Goal: Information Seeking & Learning: Check status

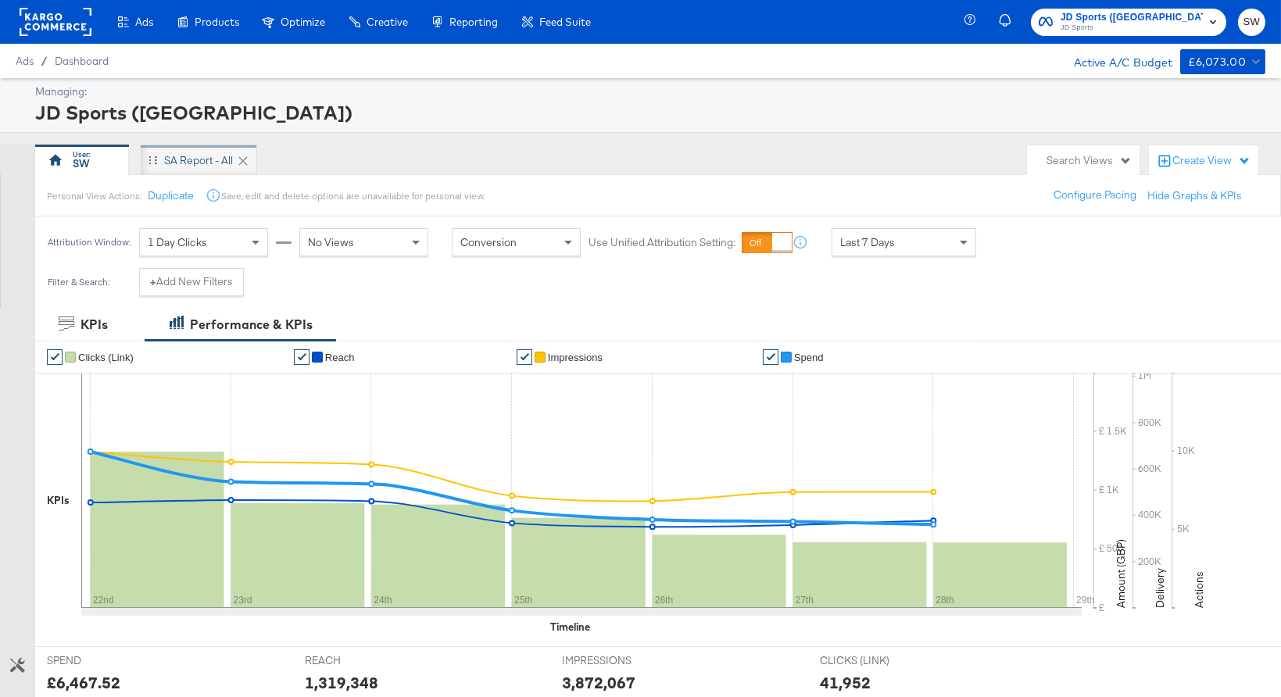
click at [158, 152] on div "SA Report - All" at bounding box center [199, 160] width 116 height 31
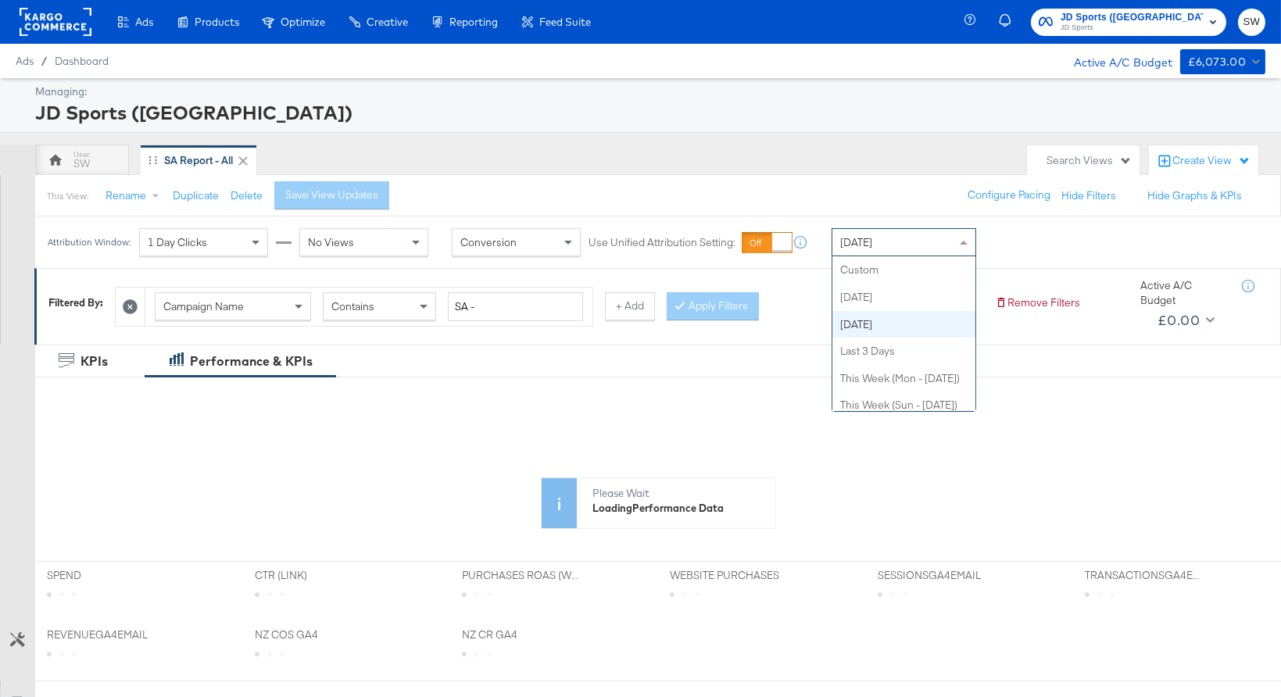
drag, startPoint x: 856, startPoint y: 247, endPoint x: 876, endPoint y: 282, distance: 40.6
click at [856, 248] on span "[DATE]" at bounding box center [856, 242] width 32 height 14
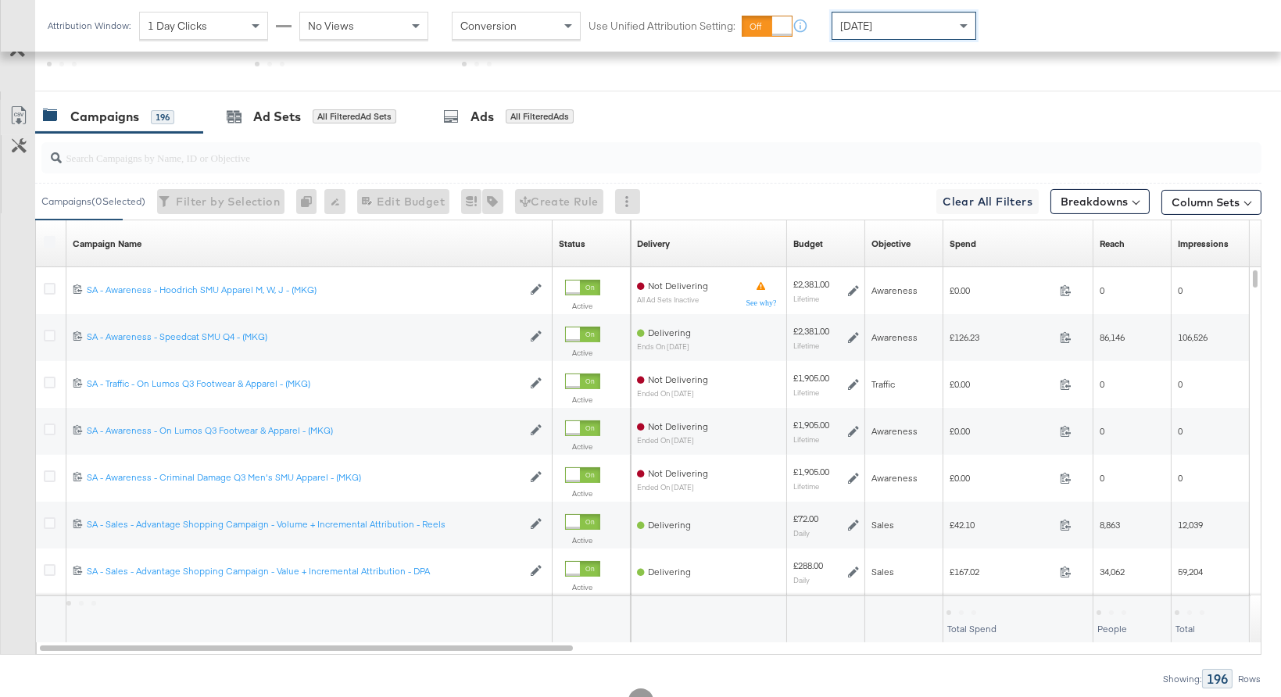
scroll to position [782, 0]
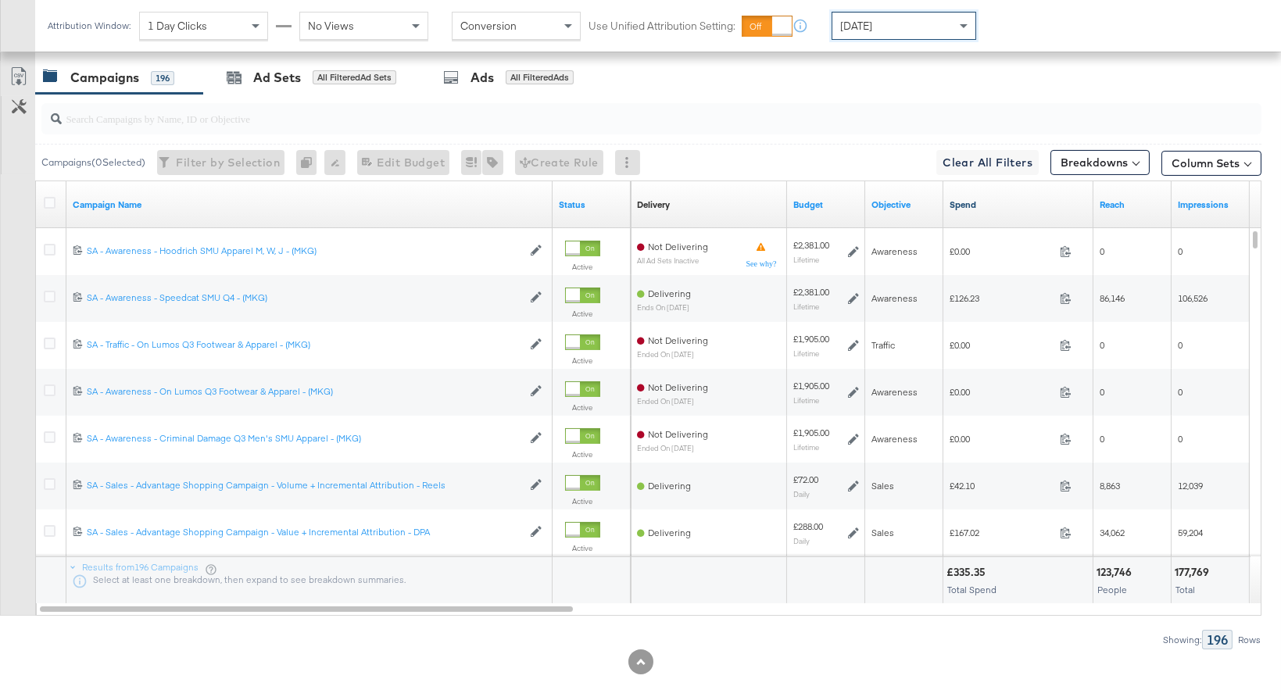
click at [996, 207] on link "Spend" at bounding box center [1019, 205] width 138 height 13
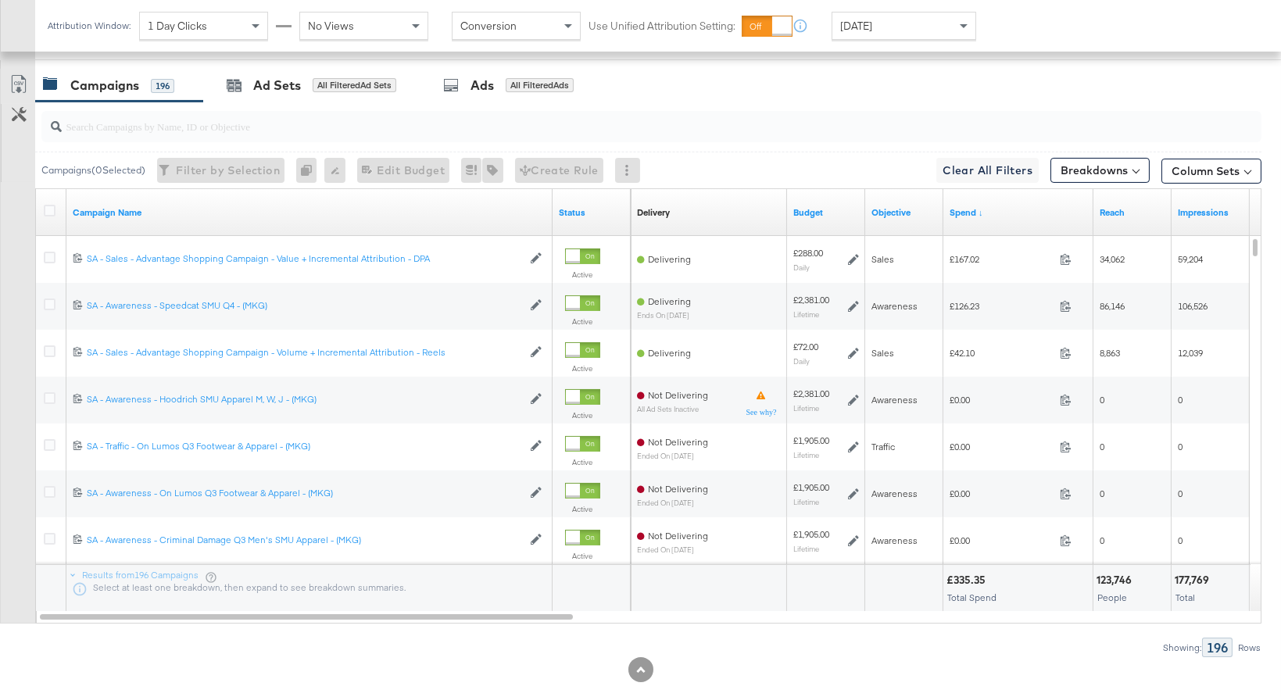
scroll to position [766, 0]
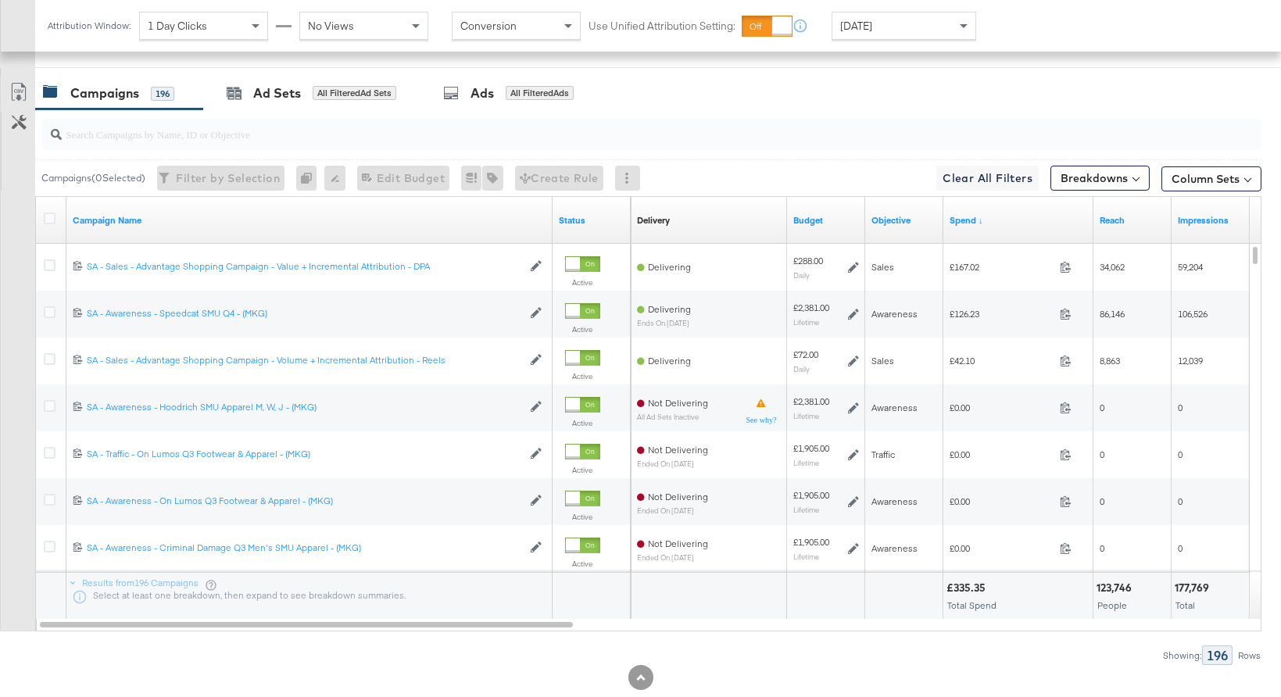
click at [882, 20] on div "[DATE]" at bounding box center [904, 26] width 143 height 27
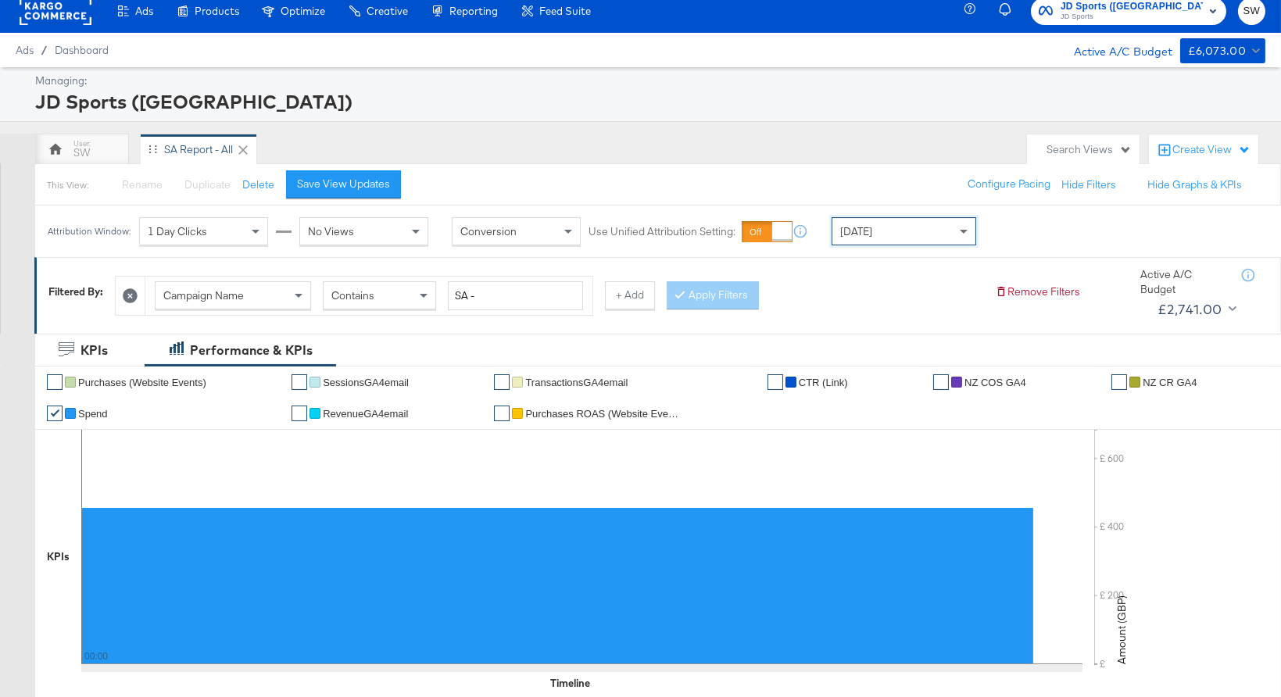
scroll to position [0, 0]
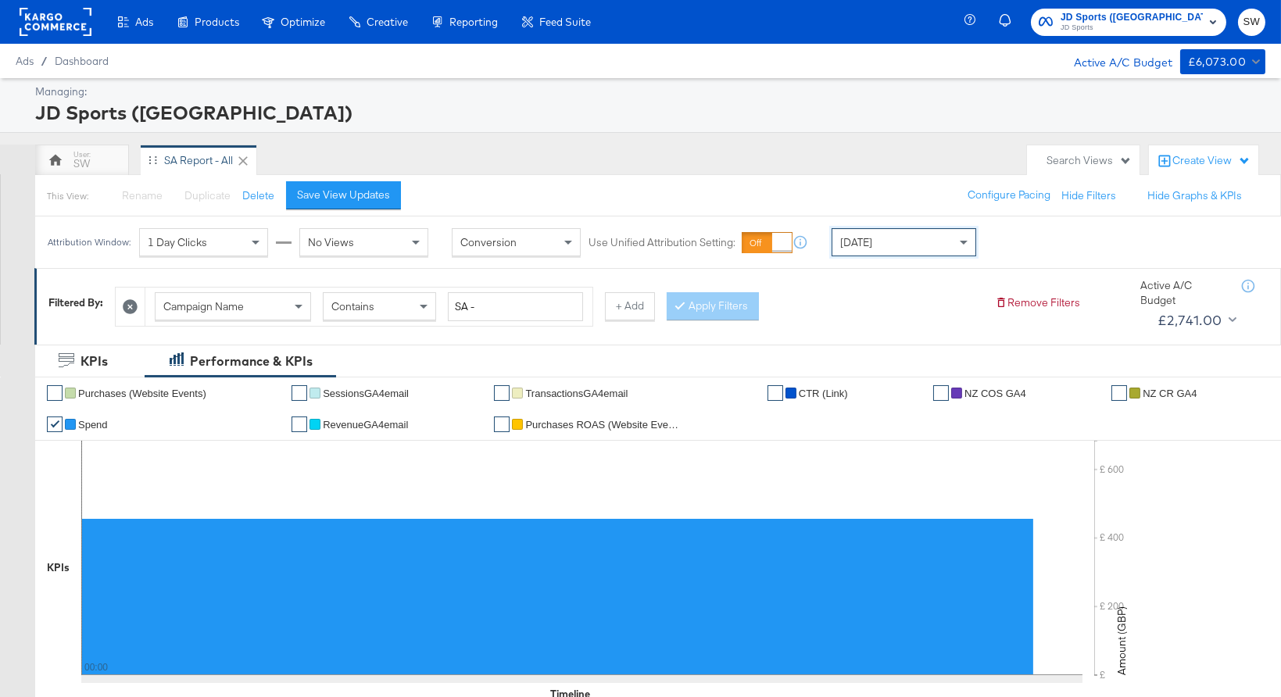
click at [1185, 23] on span "JD Sports" at bounding box center [1132, 28] width 142 height 13
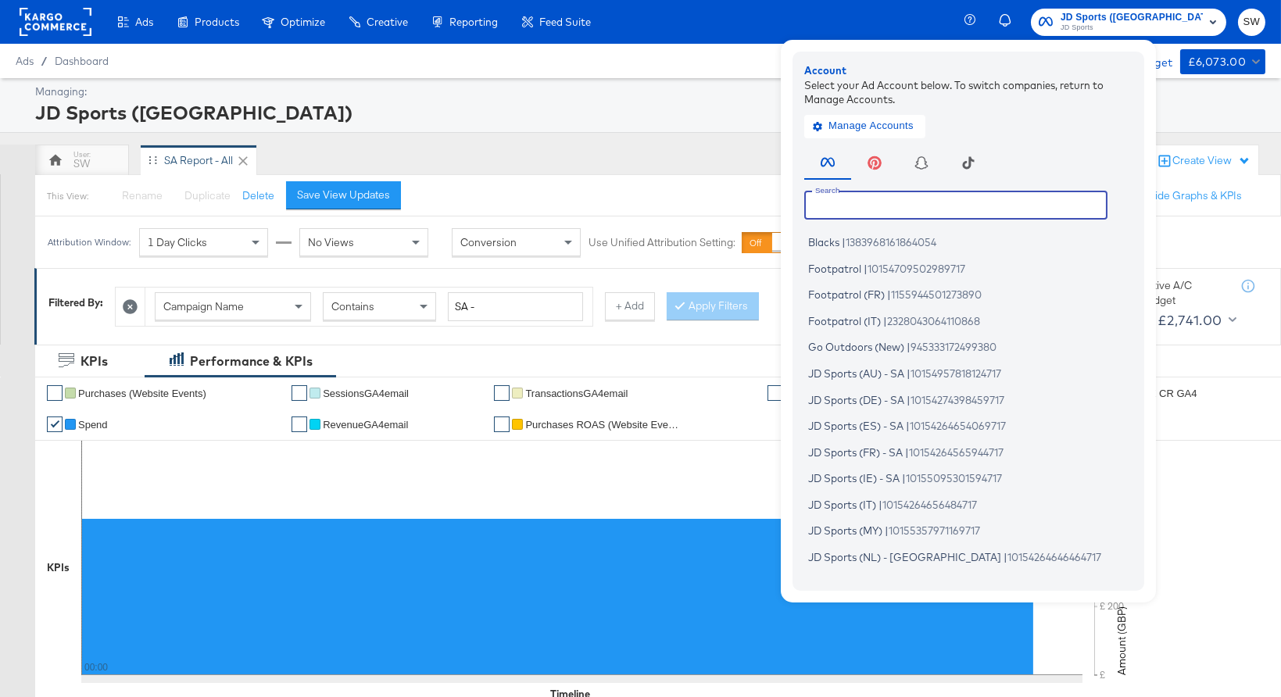
click at [969, 205] on input "text" at bounding box center [955, 205] width 303 height 28
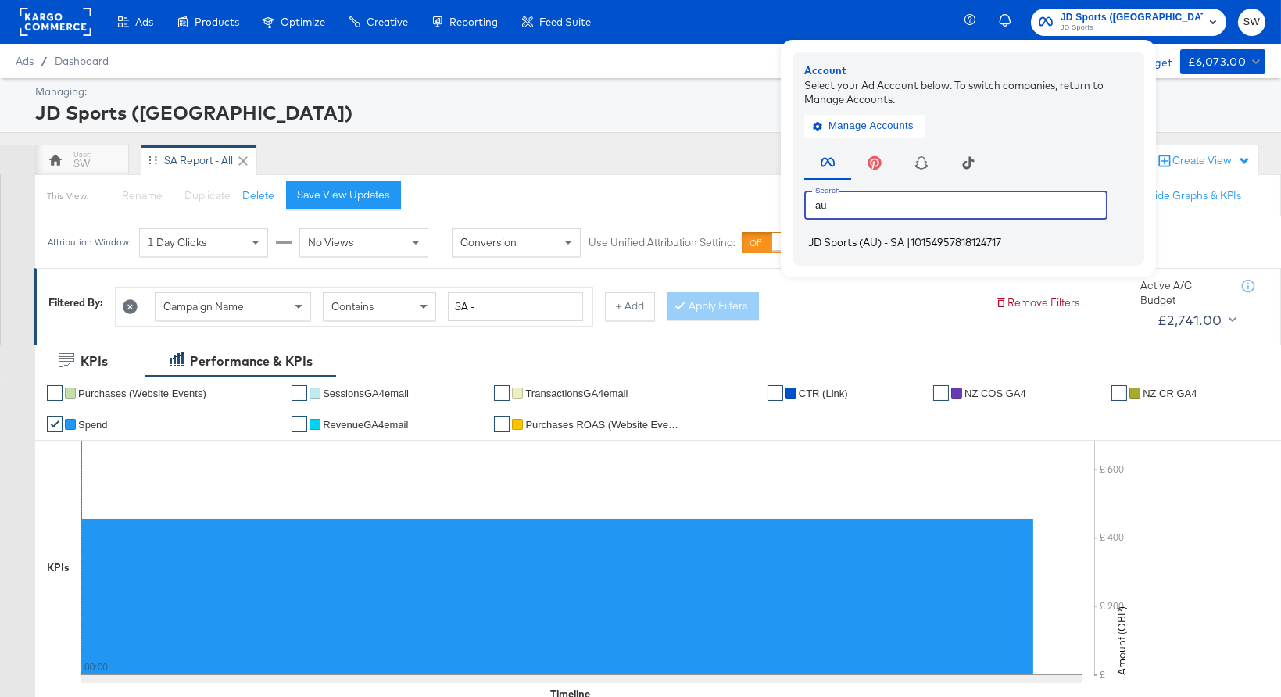
type input "au"
click at [993, 237] on span "10154957818124717" at bounding box center [956, 242] width 91 height 13
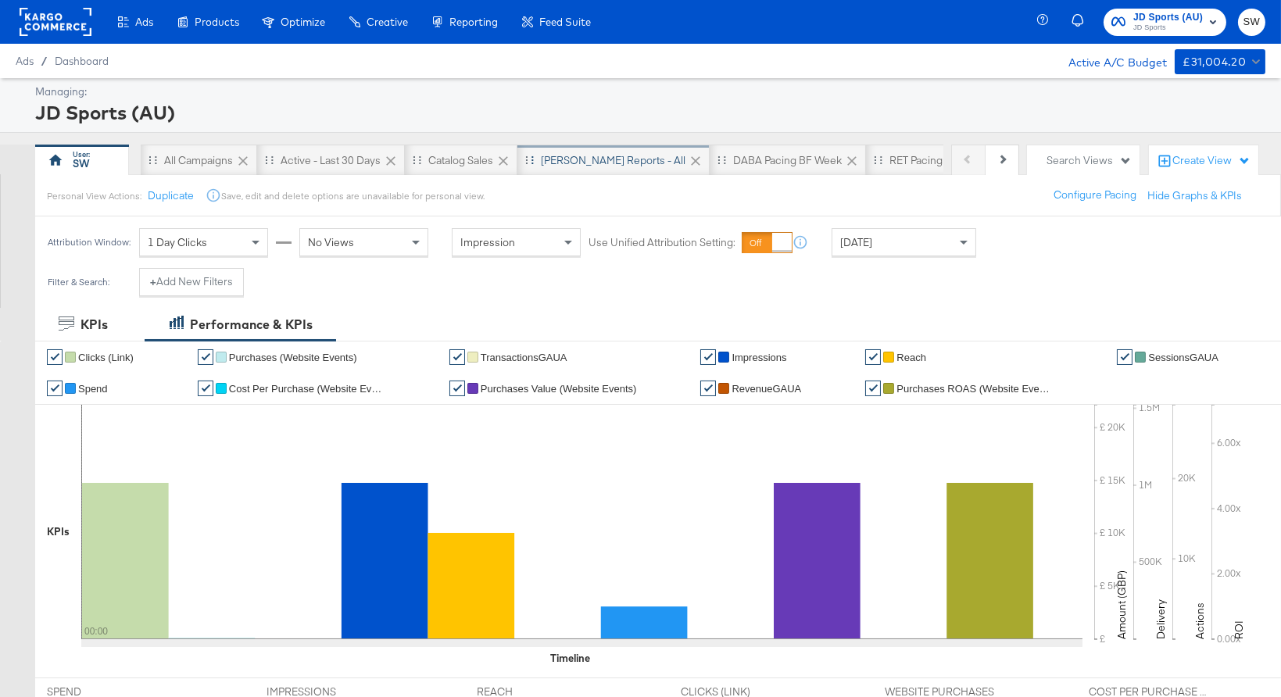
click at [580, 161] on div "[PERSON_NAME] Reports - All" at bounding box center [613, 160] width 145 height 15
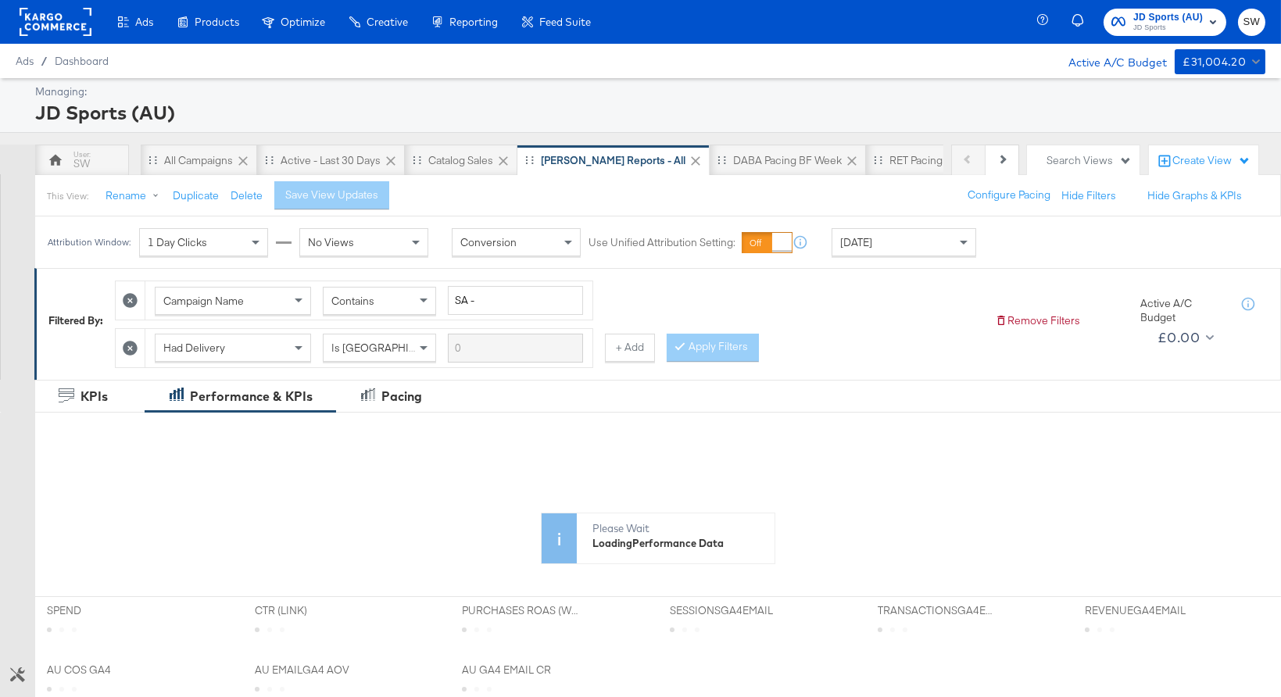
click at [889, 235] on div "[DATE]" at bounding box center [904, 242] width 143 height 27
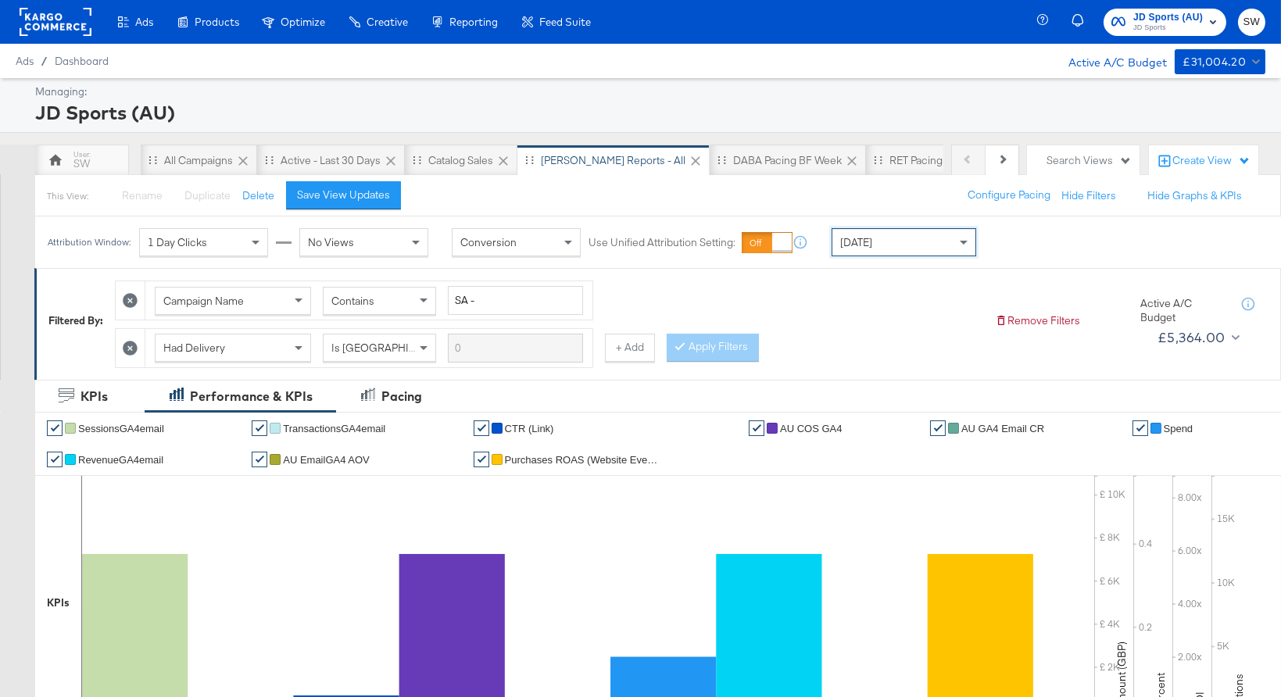
click at [1155, 23] on span "JD Sports" at bounding box center [1169, 28] width 70 height 13
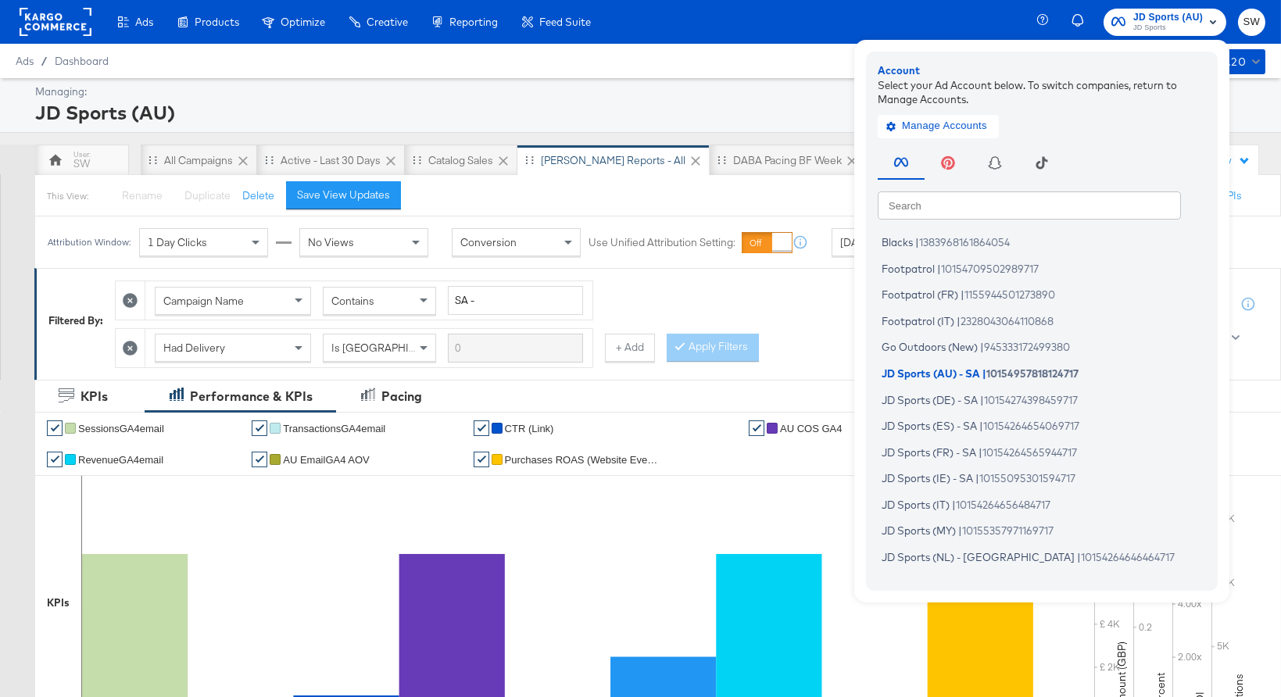
click at [1054, 205] on input "text" at bounding box center [1029, 205] width 303 height 28
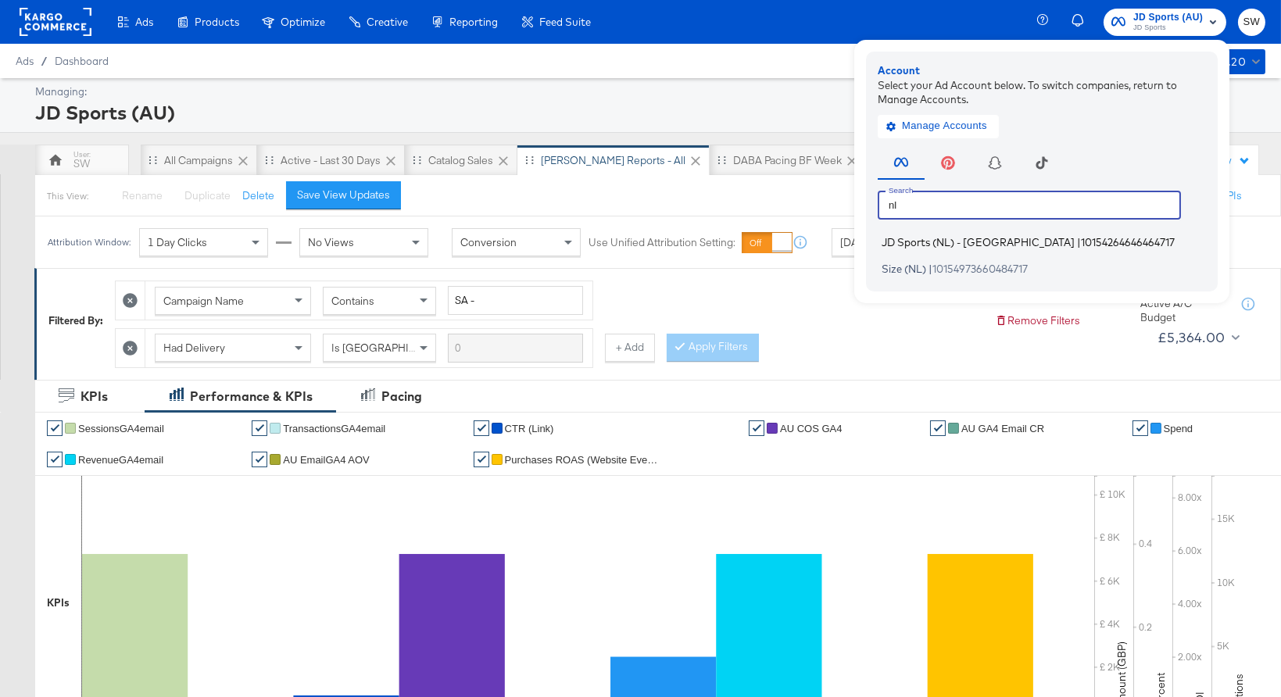
type input "nl"
drag, startPoint x: 1061, startPoint y: 239, endPoint x: 1073, endPoint y: 243, distance: 13.1
click at [1081, 239] on span "10154264646464717" at bounding box center [1128, 242] width 94 height 13
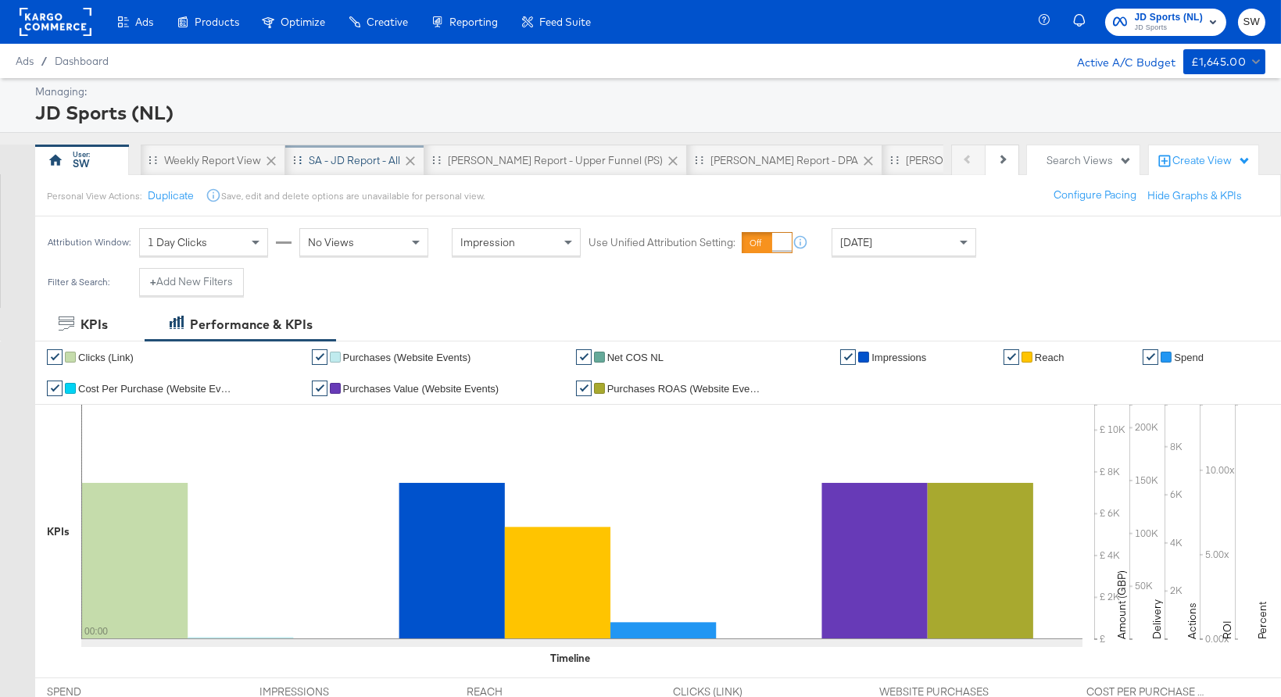
click at [372, 156] on div "SA - JD Report - All" at bounding box center [354, 160] width 91 height 15
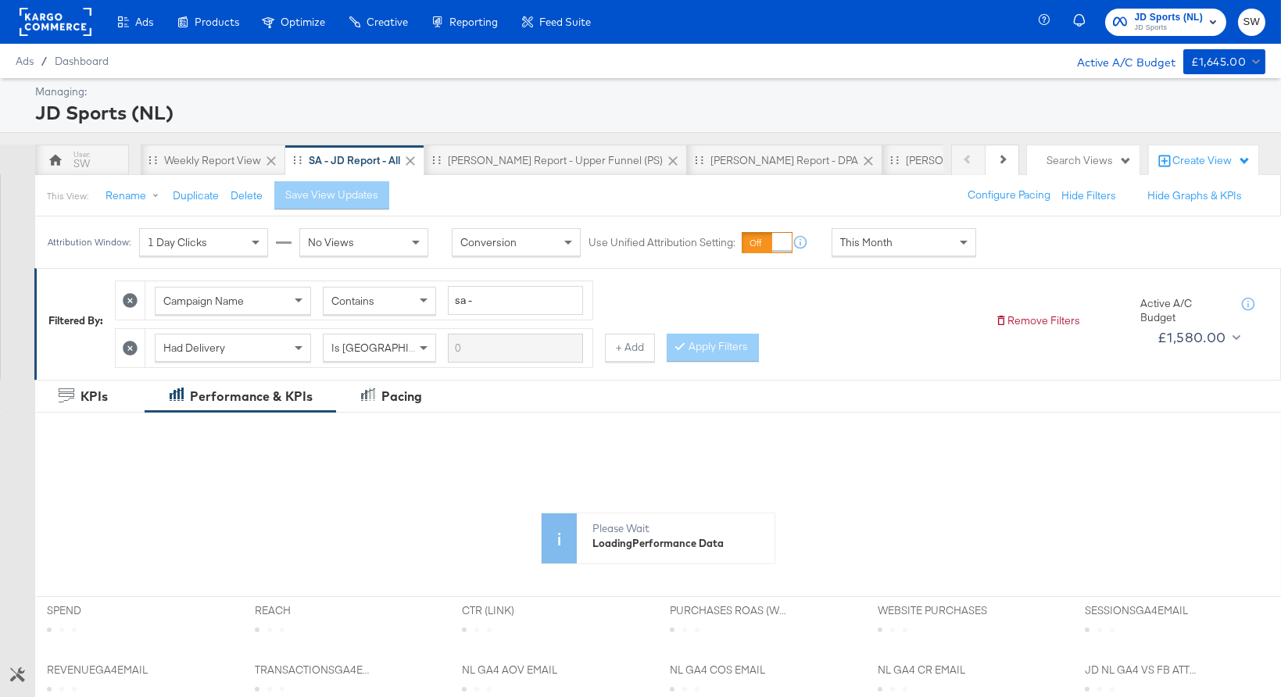
click at [901, 246] on div "This Month" at bounding box center [904, 242] width 143 height 27
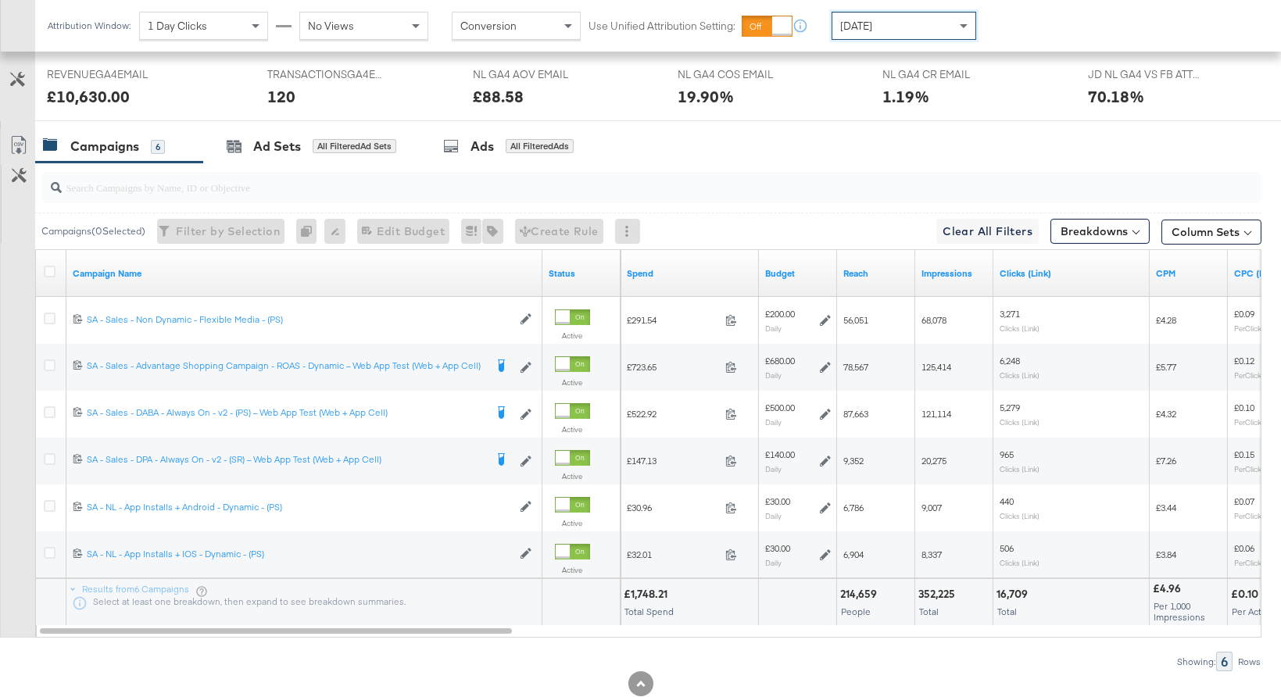
scroll to position [752, 0]
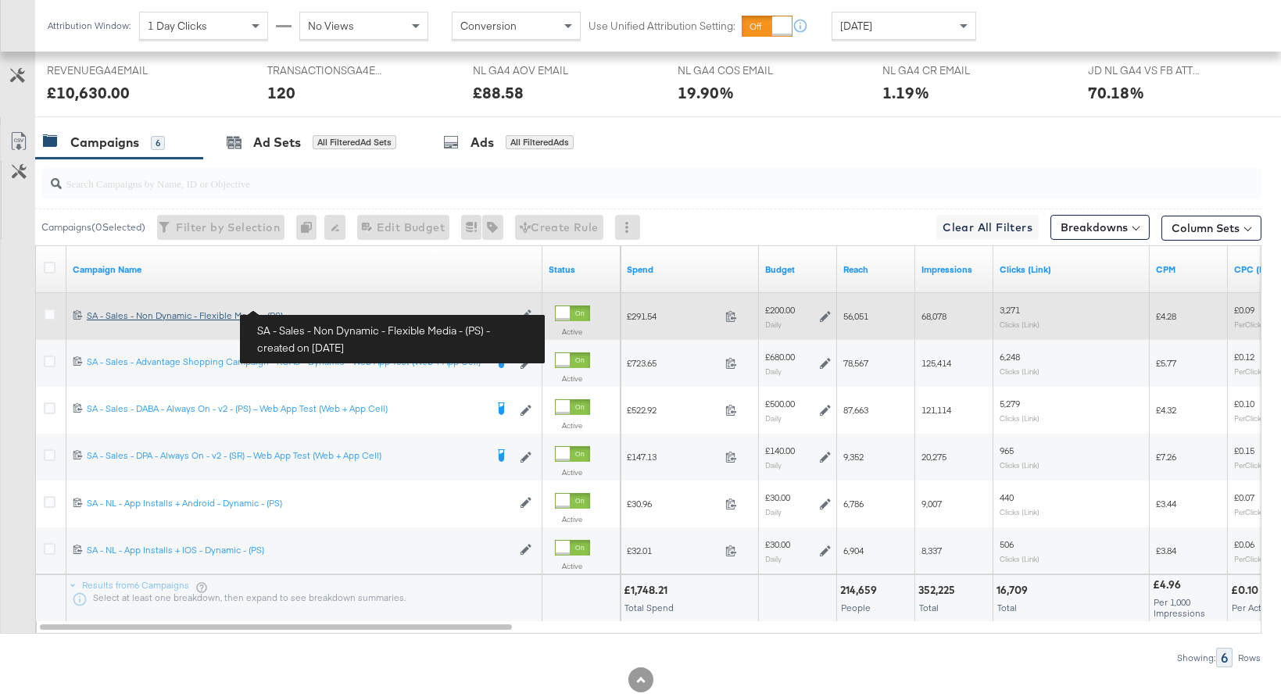
click at [231, 313] on div "SA - Sales - Non Dynamic - Flexible Media - (PS) SA - Sales - Non Dynamic - Fle…" at bounding box center [299, 316] width 425 height 13
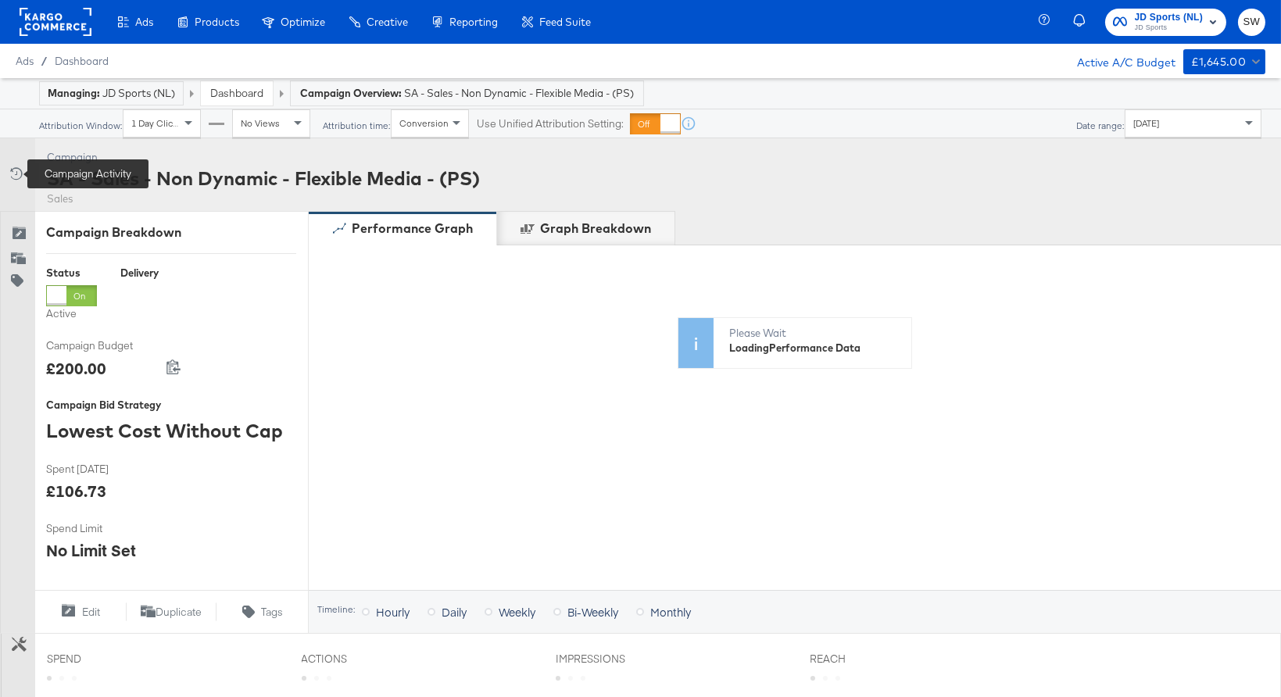
click at [16, 174] on icon at bounding box center [15, 174] width 16 height 16
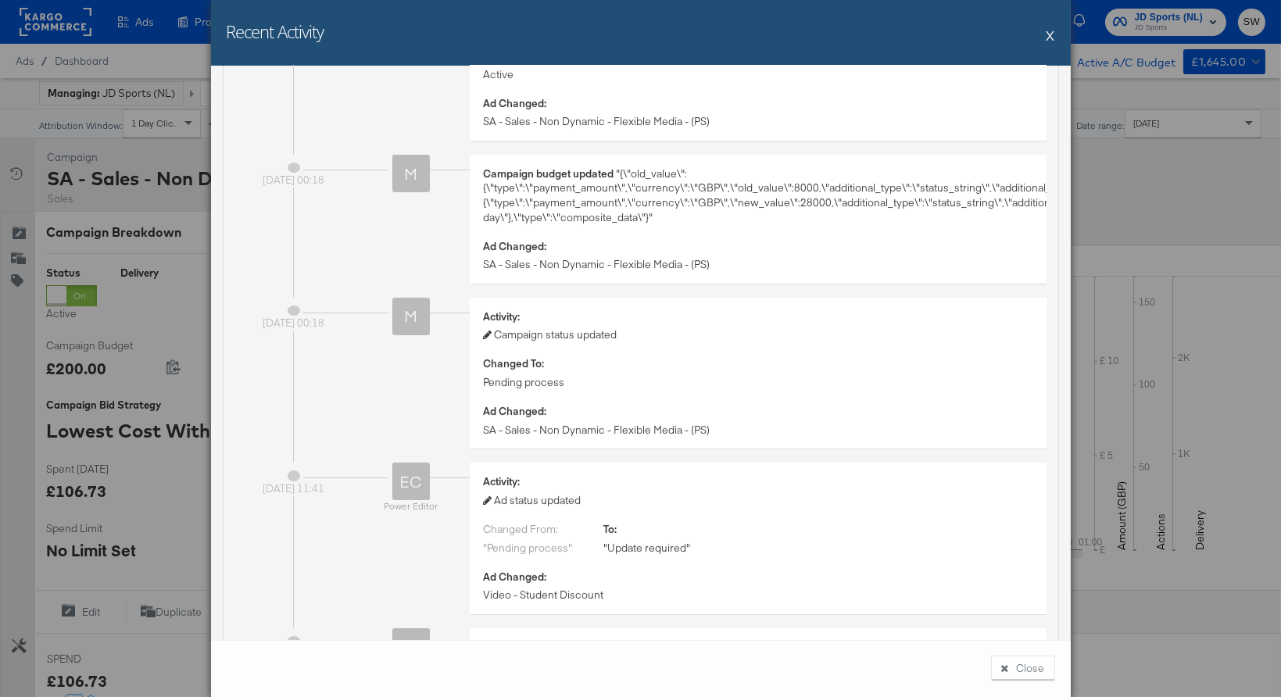
scroll to position [683, 0]
drag, startPoint x: 1051, startPoint y: 37, endPoint x: 1001, endPoint y: 37, distance: 50.0
click at [1051, 37] on button "X" at bounding box center [1051, 35] width 9 height 31
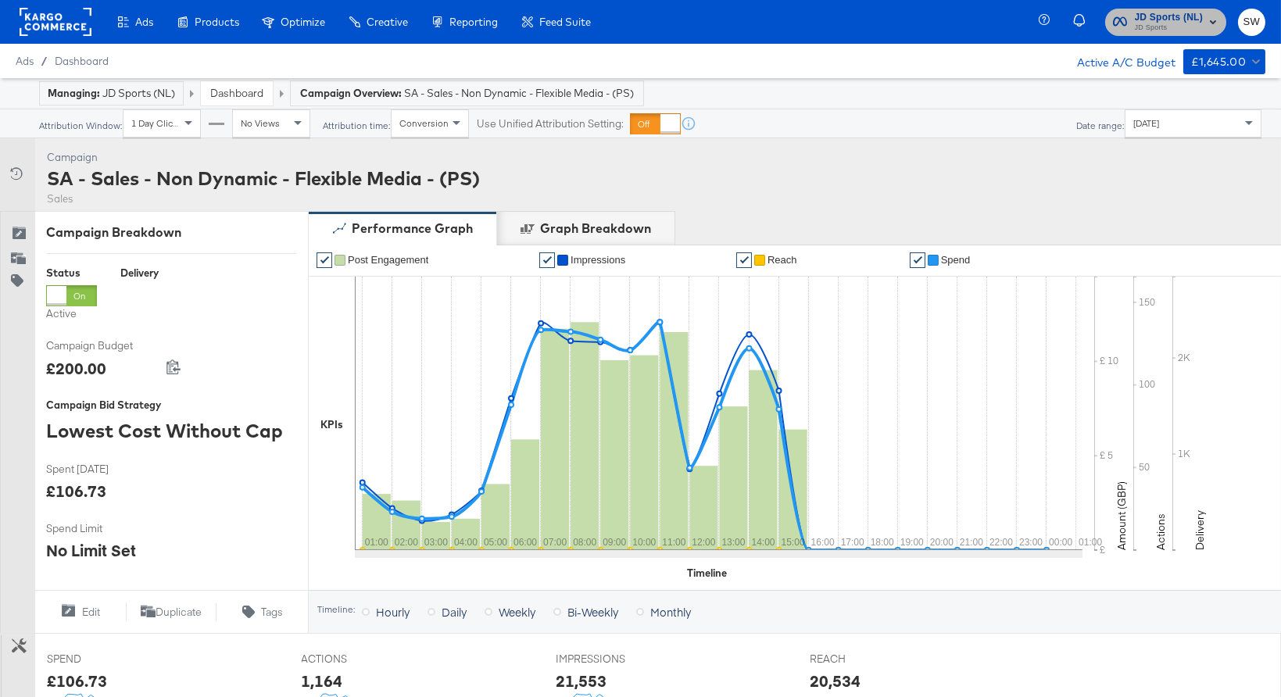
drag, startPoint x: 1183, startPoint y: 22, endPoint x: 1163, endPoint y: 30, distance: 21.4
click at [1183, 22] on span "JD Sports" at bounding box center [1169, 28] width 69 height 13
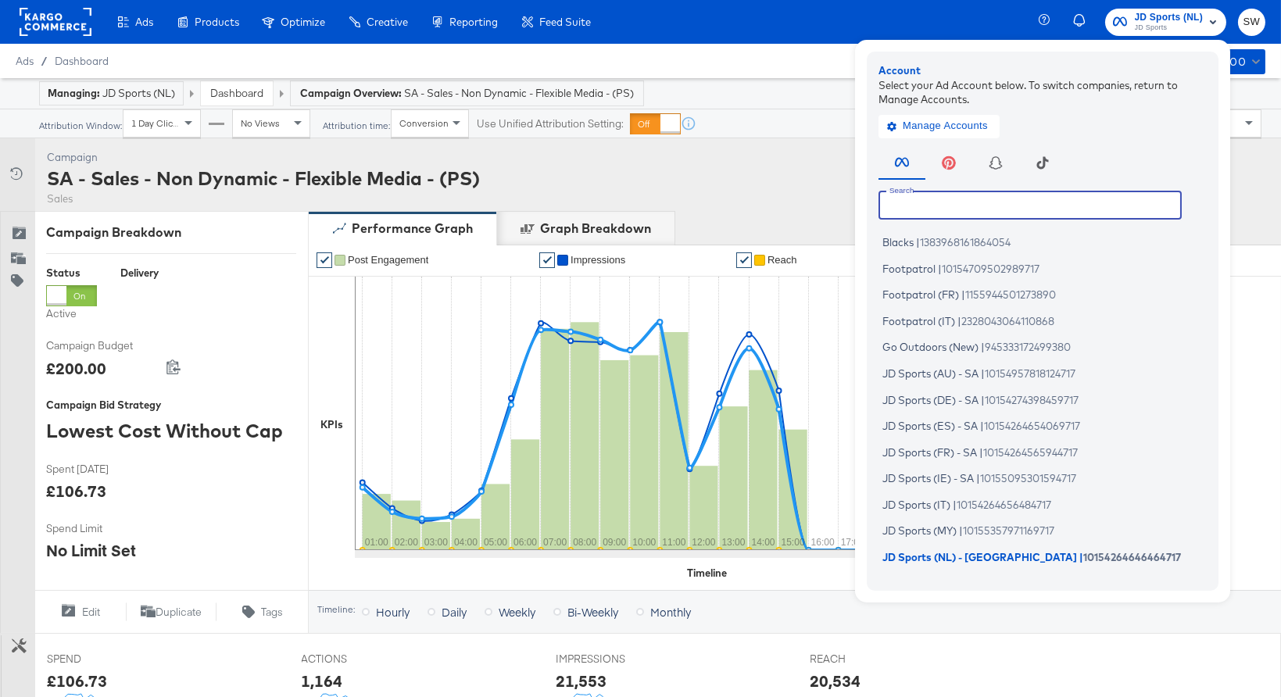
click at [940, 192] on input "text" at bounding box center [1030, 205] width 303 height 28
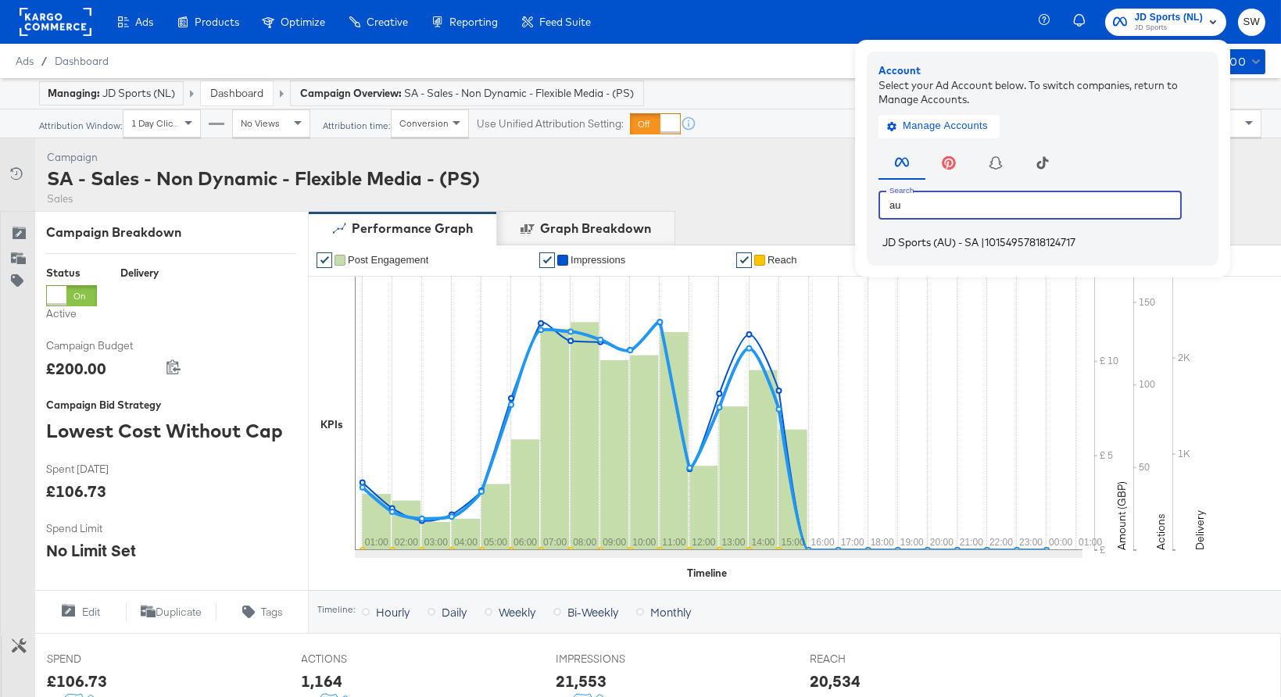
type input "au"
click at [973, 239] on span "JD Sports (AU) - SA" at bounding box center [931, 242] width 96 height 13
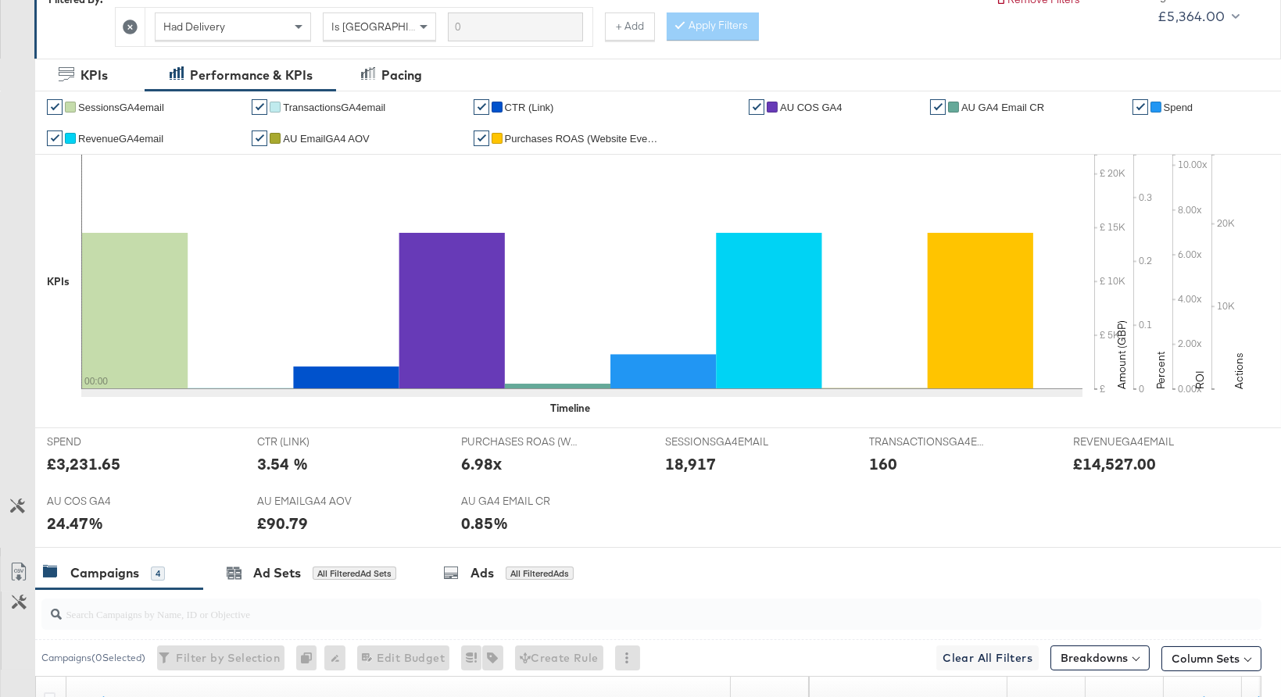
scroll to position [696, 0]
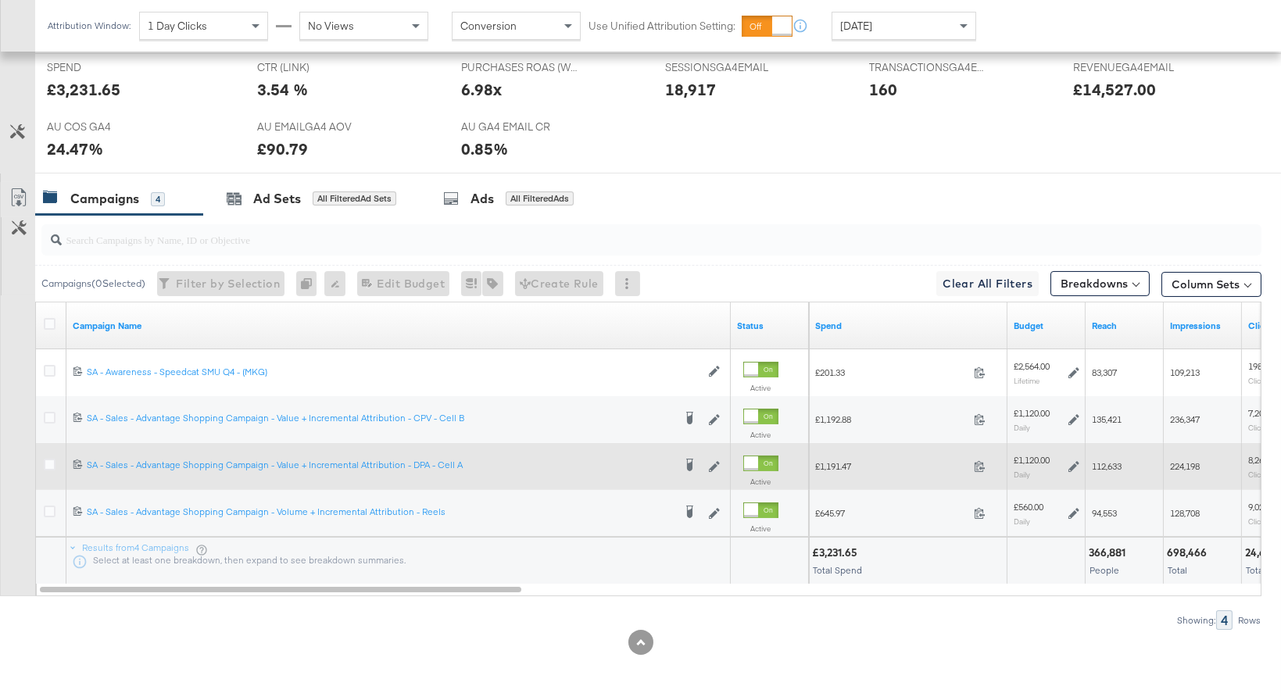
drag, startPoint x: 48, startPoint y: 460, endPoint x: 59, endPoint y: 469, distance: 13.8
click at [59, 470] on div at bounding box center [52, 467] width 16 height 16
click at [55, 463] on icon at bounding box center [50, 465] width 12 height 12
click at [0, 0] on input "checkbox" at bounding box center [0, 0] width 0 height 0
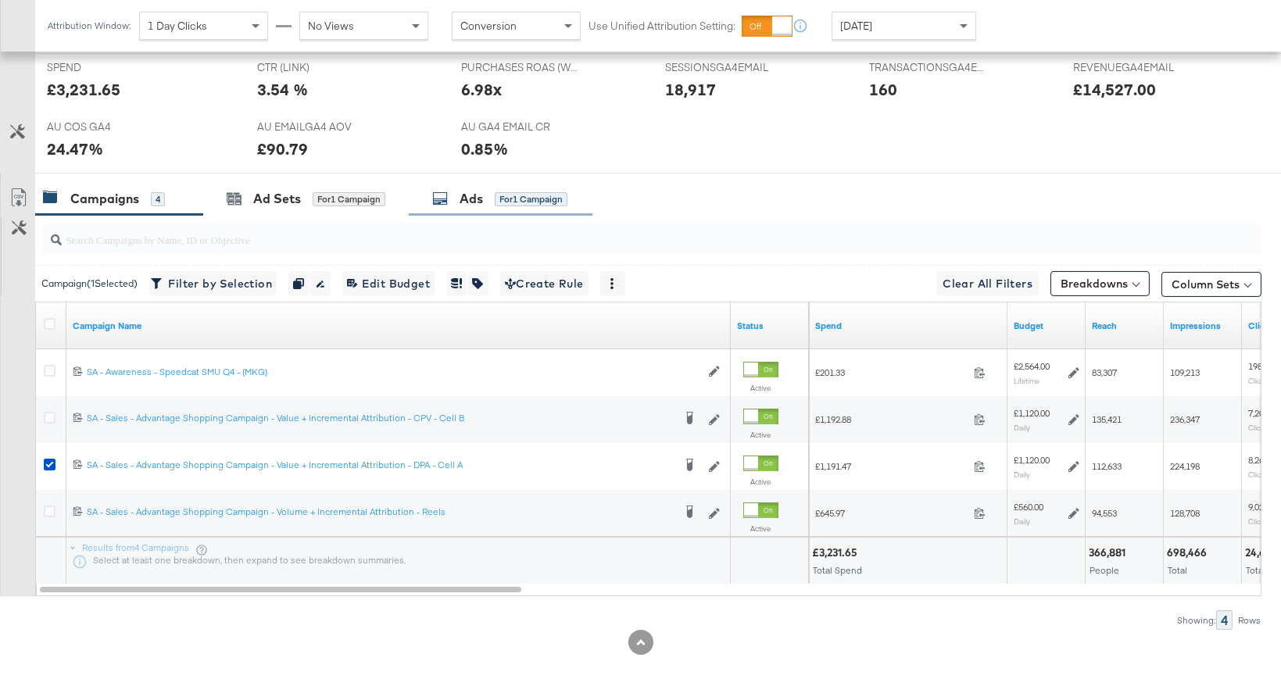
click at [460, 208] on div "Ads for 1 Campaign" at bounding box center [501, 199] width 184 height 34
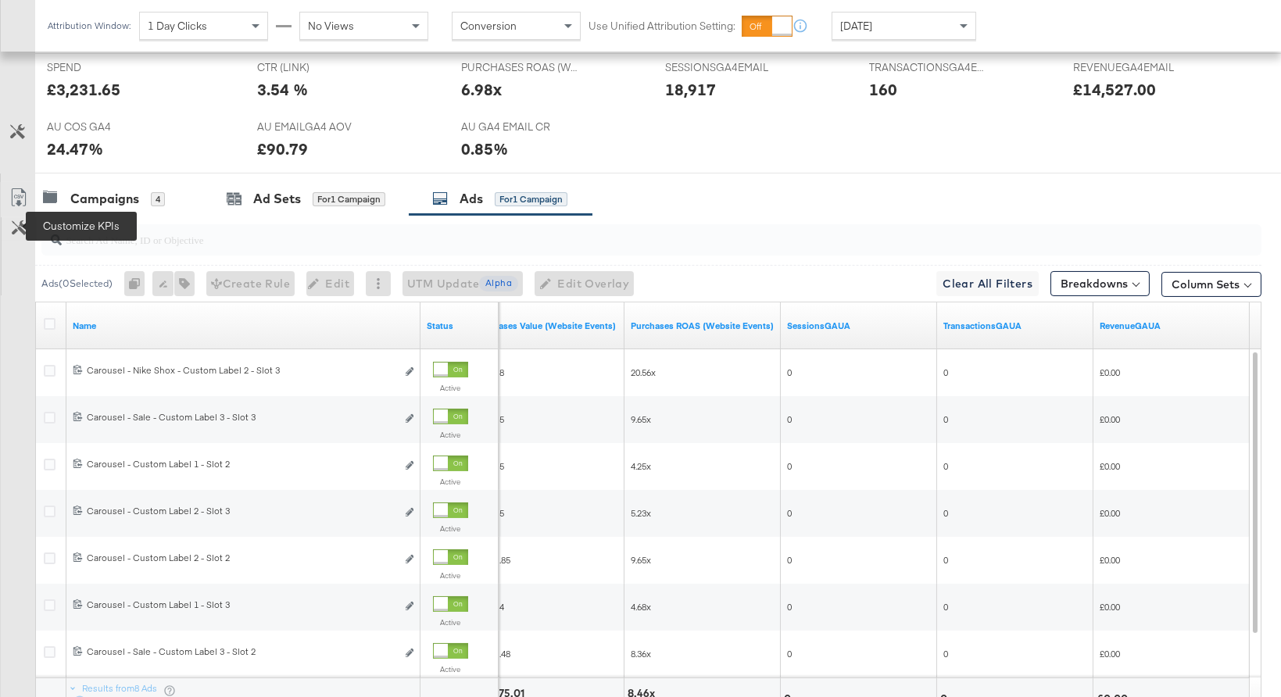
click at [18, 227] on icon at bounding box center [19, 227] width 15 height 15
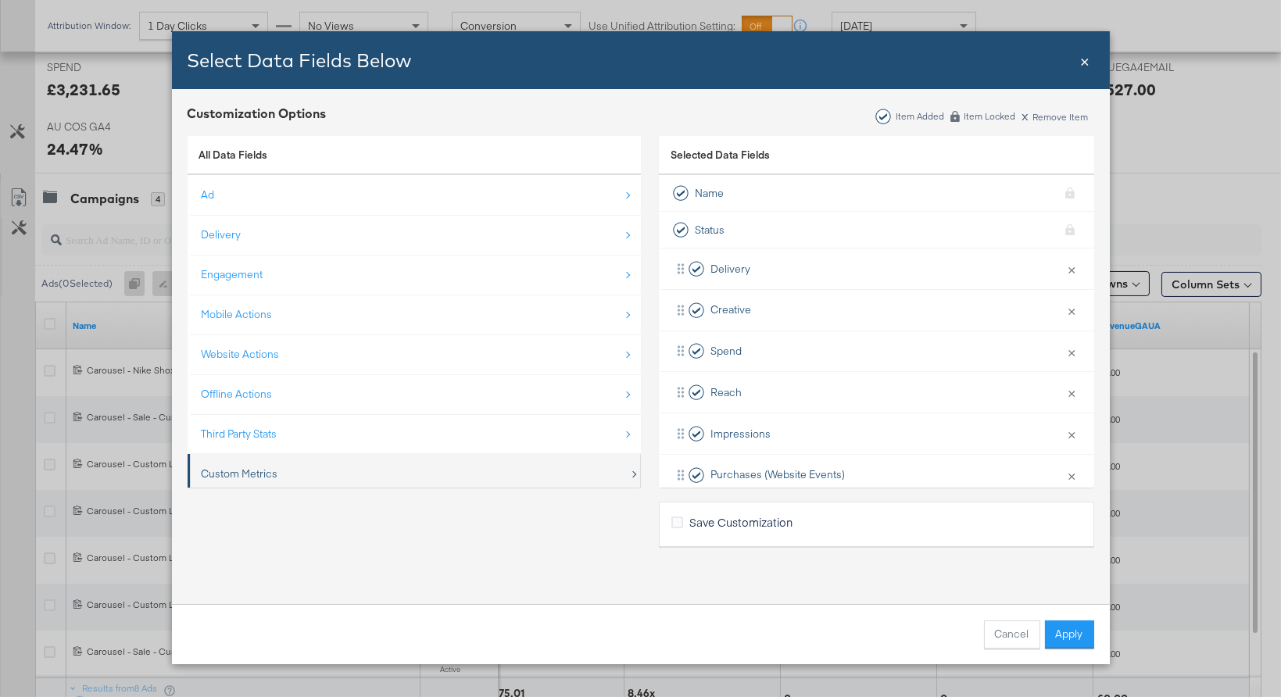
click at [460, 459] on div "Custom Metrics" at bounding box center [416, 474] width 428 height 32
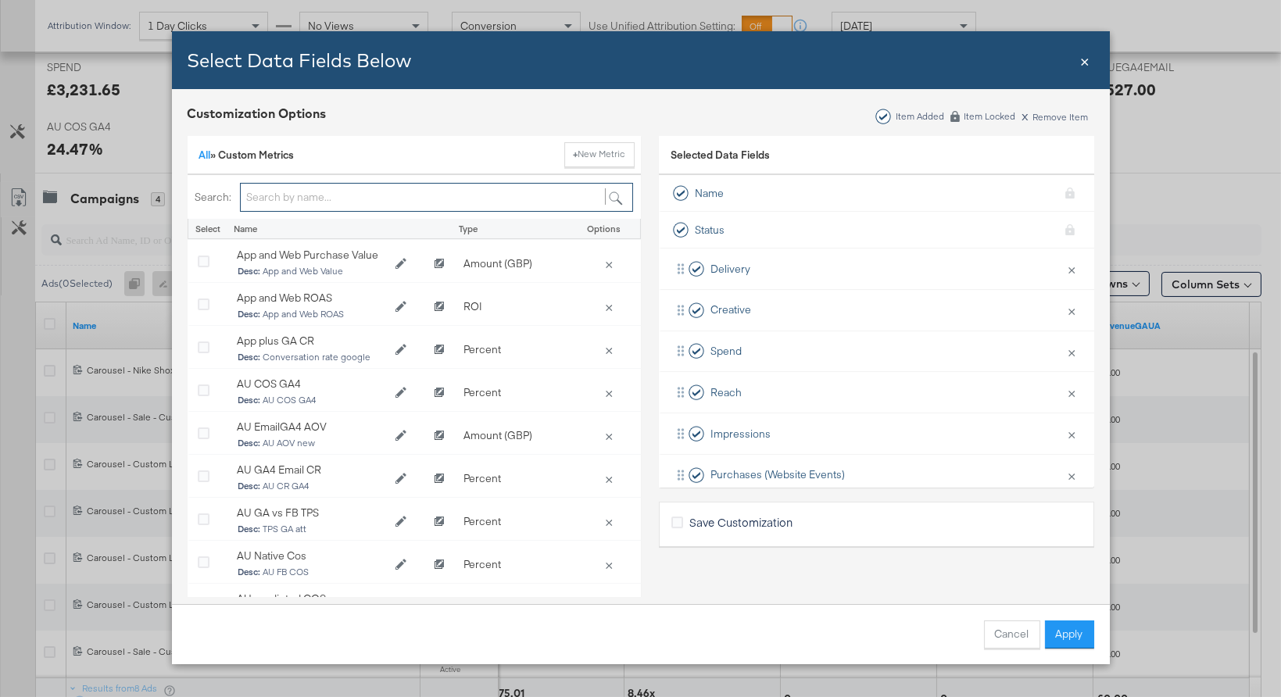
click at [377, 195] on input "Bulk Add Locations Modal" at bounding box center [436, 197] width 393 height 29
type input "g"
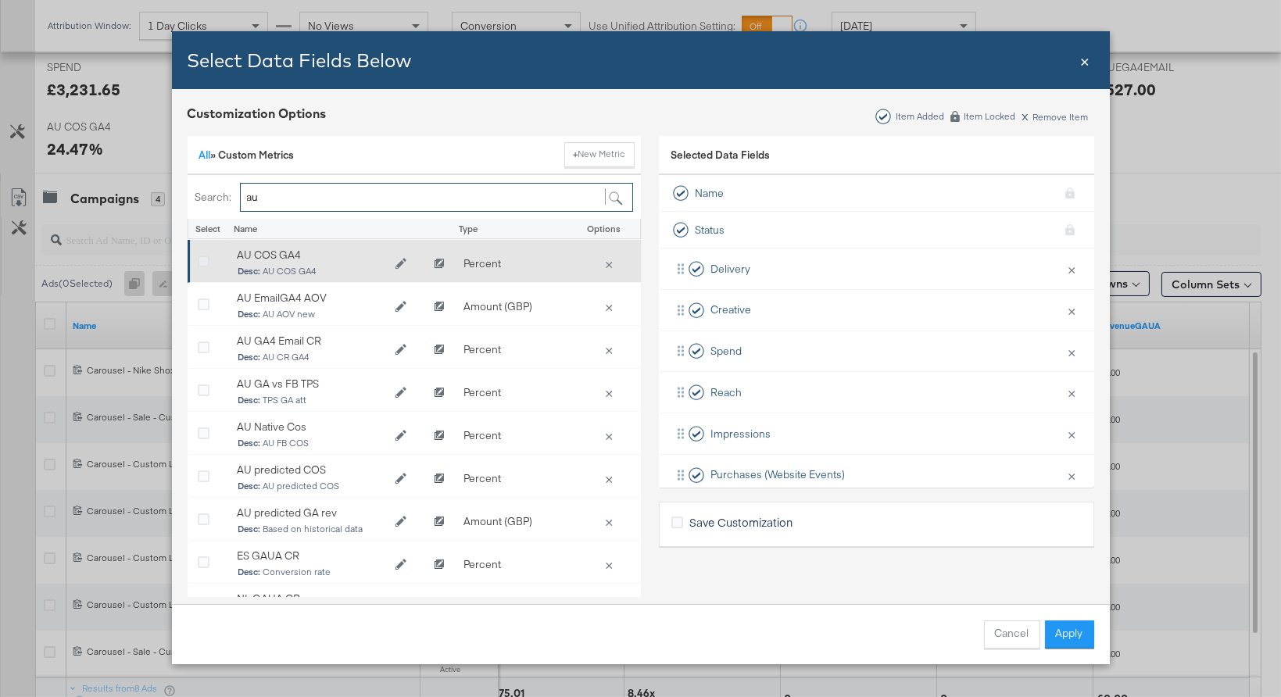
type input "au"
click at [198, 260] on icon "Bulk Add Locations Modal" at bounding box center [204, 262] width 12 height 12
click at [0, 0] on input "Bulk Add Locations Modal" at bounding box center [0, 0] width 0 height 0
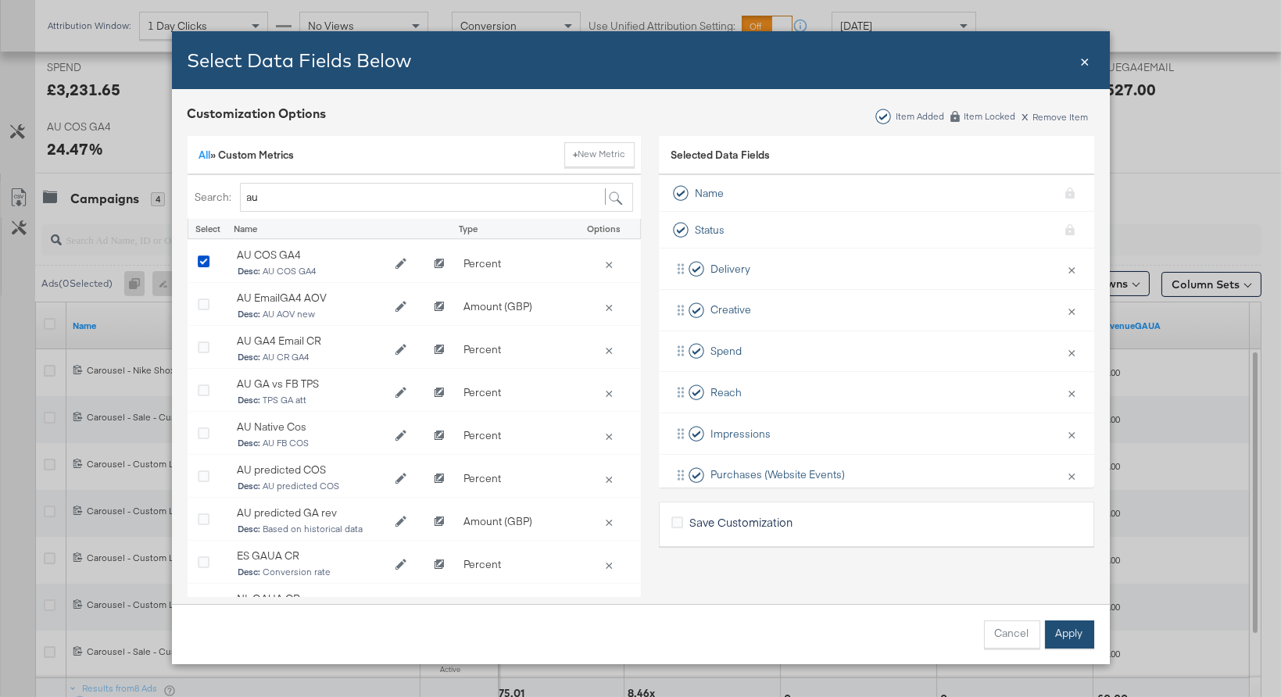
click at [1060, 639] on button "Apply" at bounding box center [1069, 635] width 49 height 28
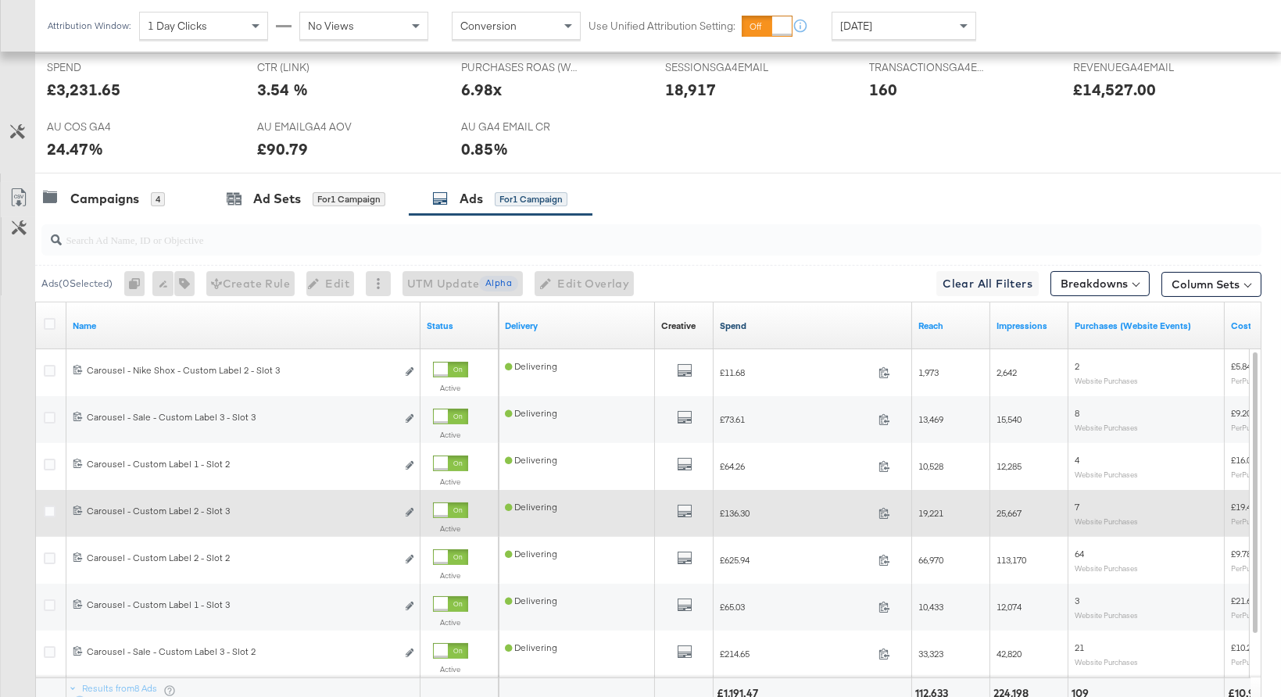
click at [758, 320] on link "Spend" at bounding box center [813, 326] width 186 height 13
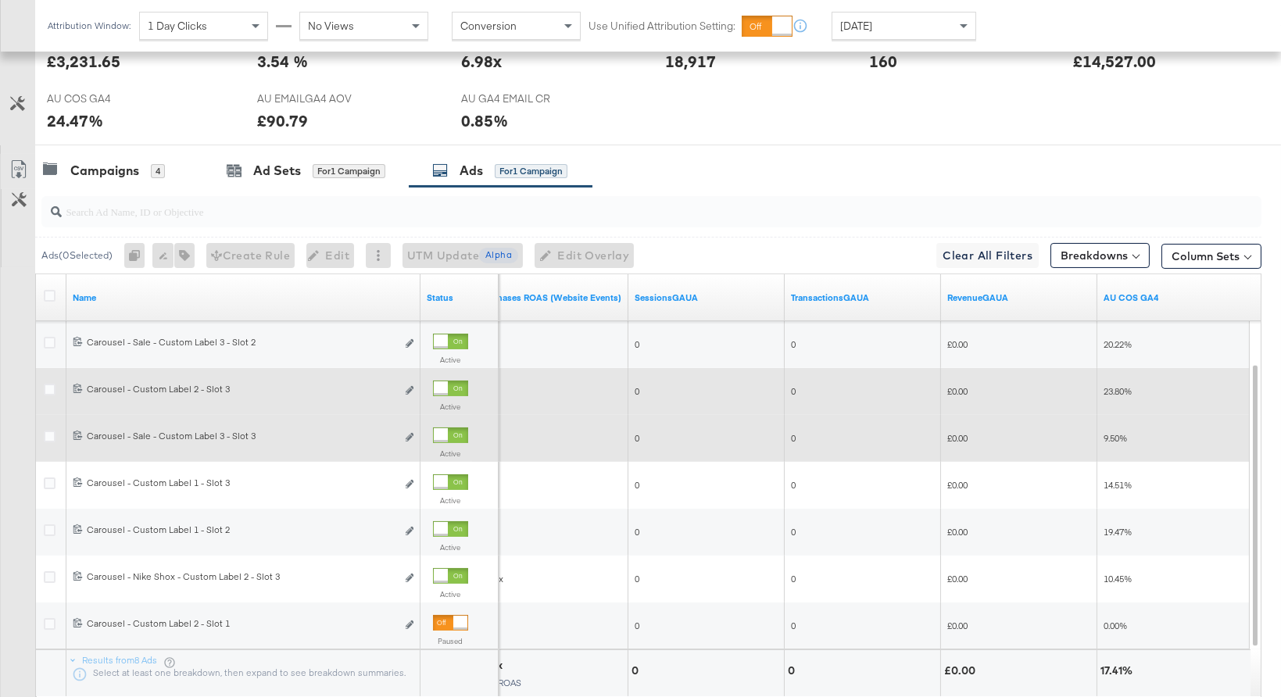
scroll to position [726, 0]
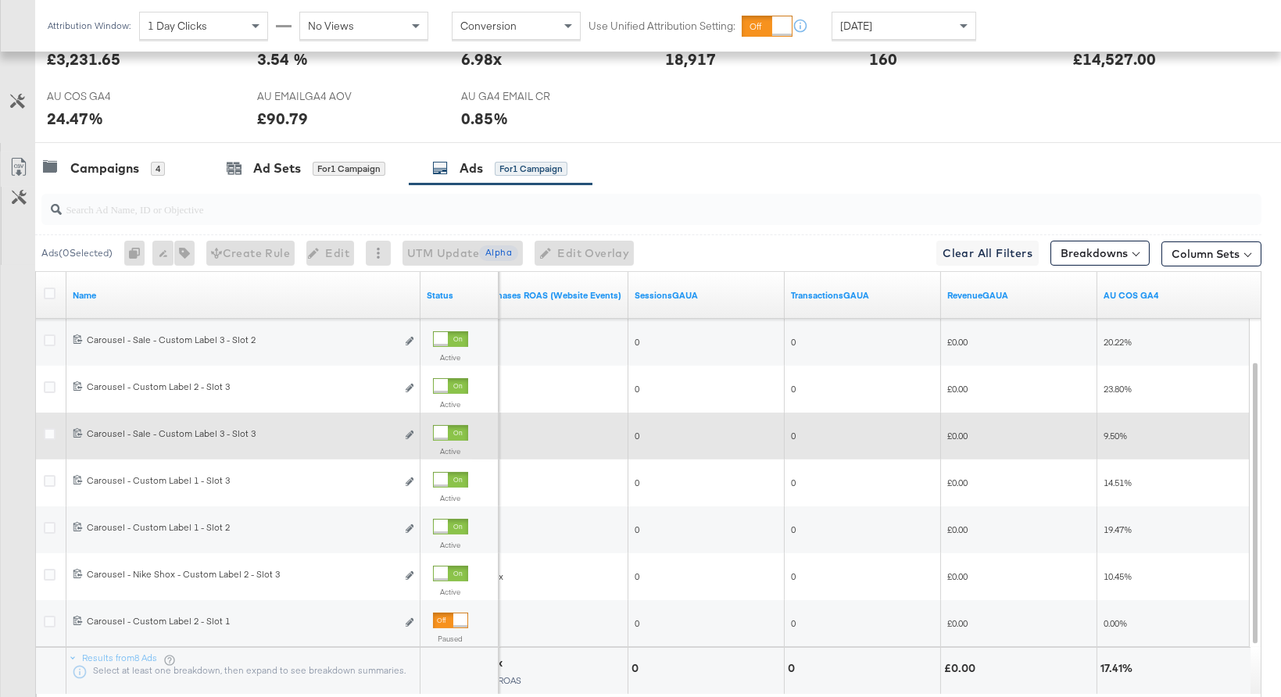
click at [852, 23] on span "[DATE]" at bounding box center [856, 26] width 32 height 14
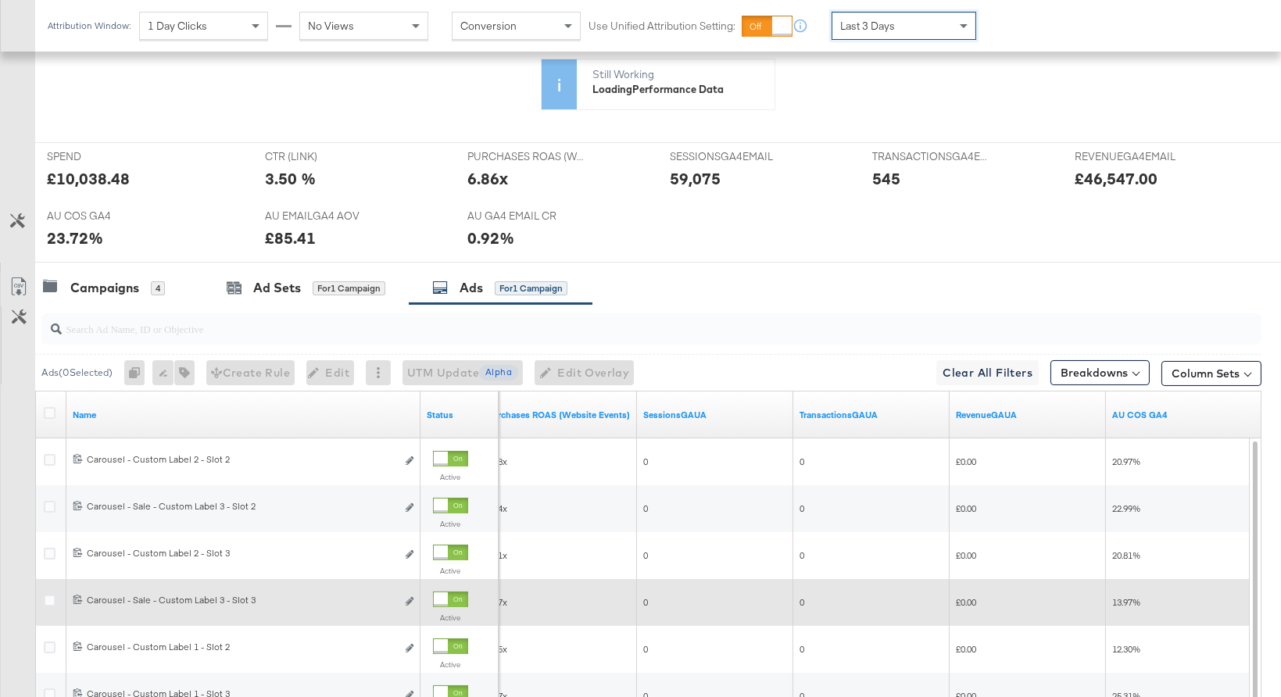
scroll to position [592, 0]
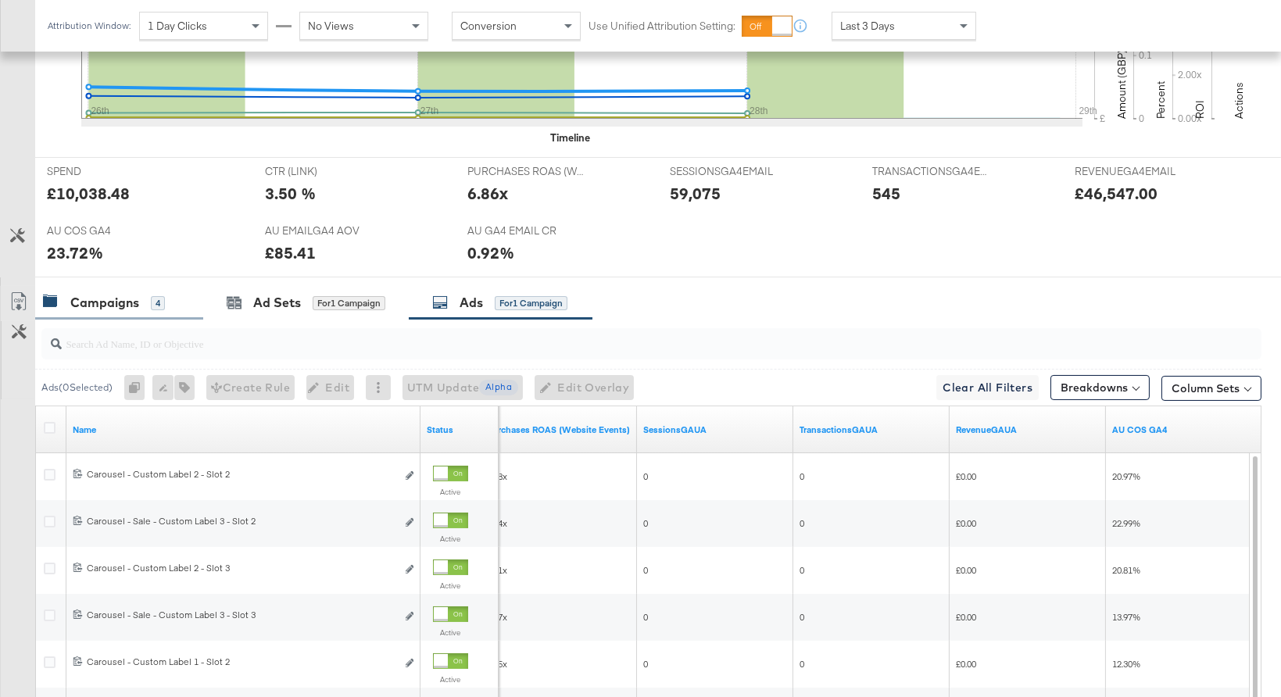
click at [90, 313] on div "Campaigns 4" at bounding box center [119, 303] width 168 height 34
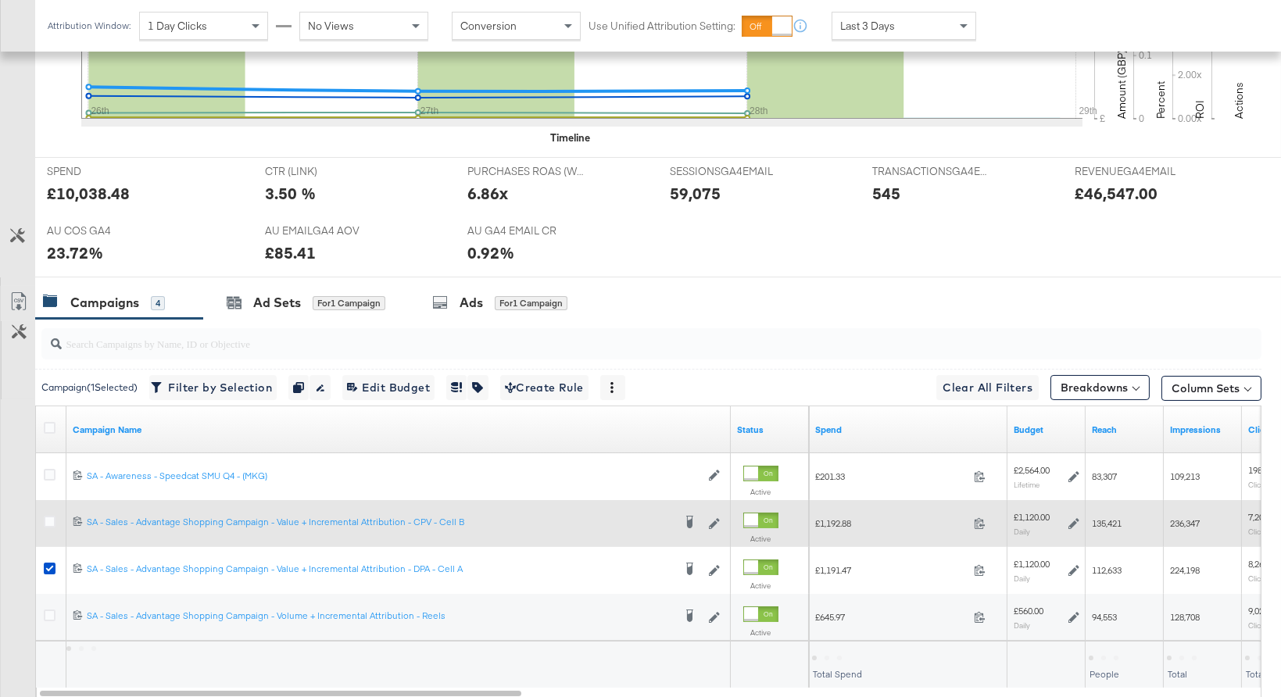
drag, startPoint x: 48, startPoint y: 564, endPoint x: 40, endPoint y: 517, distance: 47.7
click at [48, 563] on icon at bounding box center [50, 569] width 12 height 12
click at [0, 0] on input "checkbox" at bounding box center [0, 0] width 0 height 0
click at [44, 516] on icon at bounding box center [50, 522] width 12 height 12
click at [0, 0] on input "checkbox" at bounding box center [0, 0] width 0 height 0
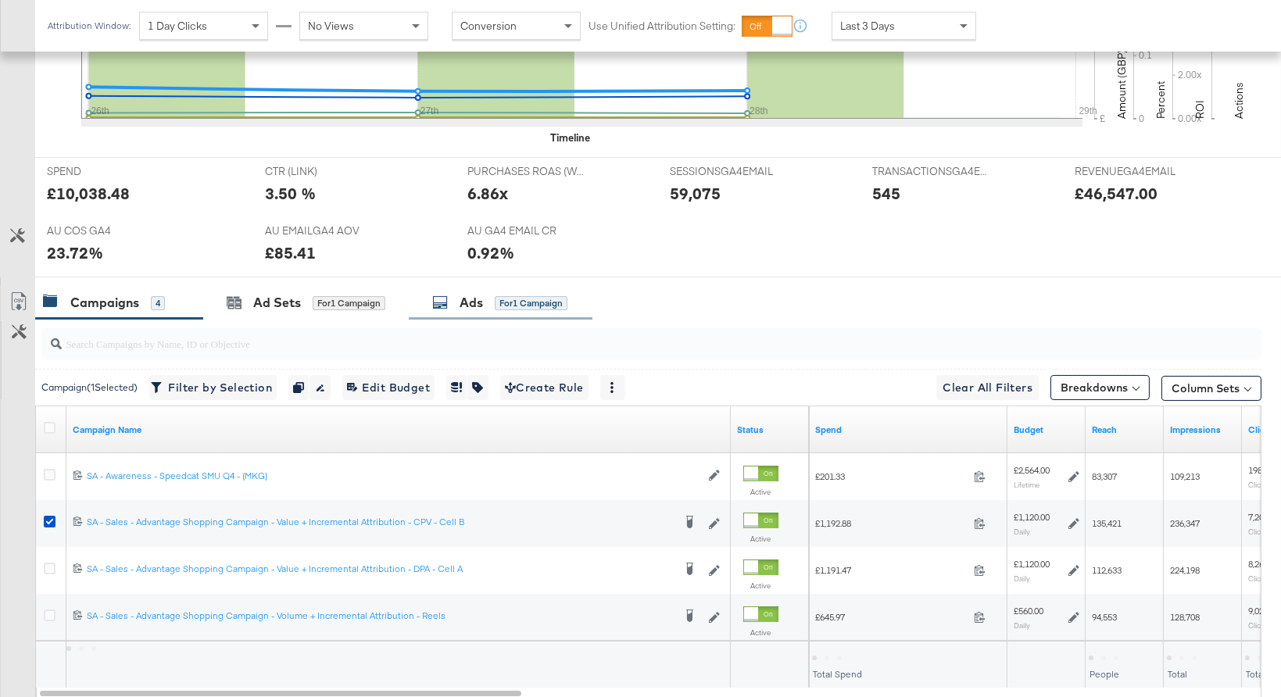
click at [461, 296] on div "Ads" at bounding box center [471, 303] width 23 height 18
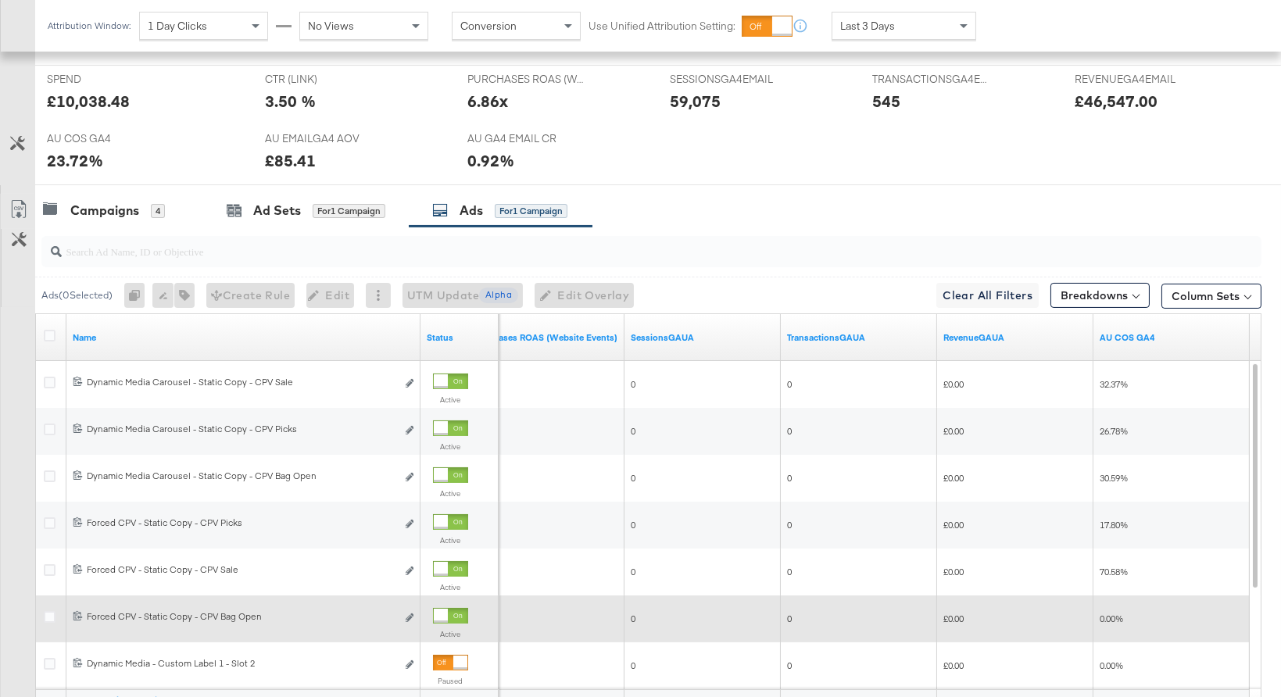
scroll to position [683, 0]
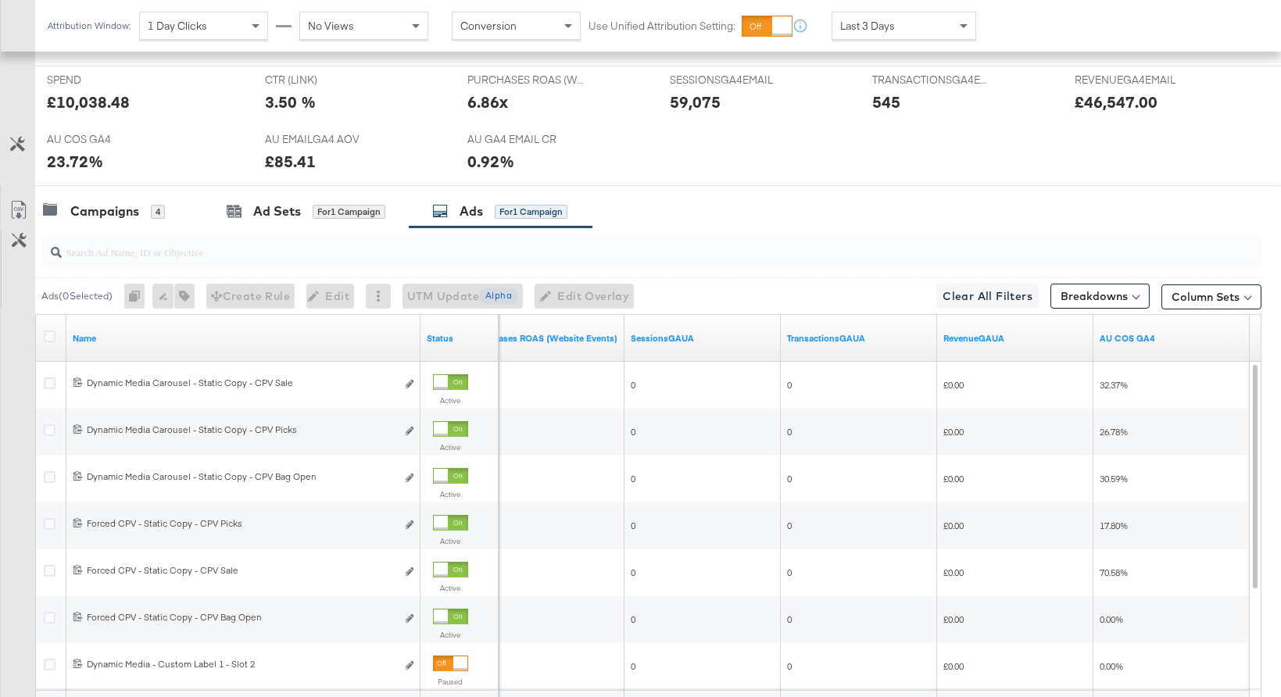
click at [908, 29] on div "Last 3 Days" at bounding box center [904, 26] width 143 height 27
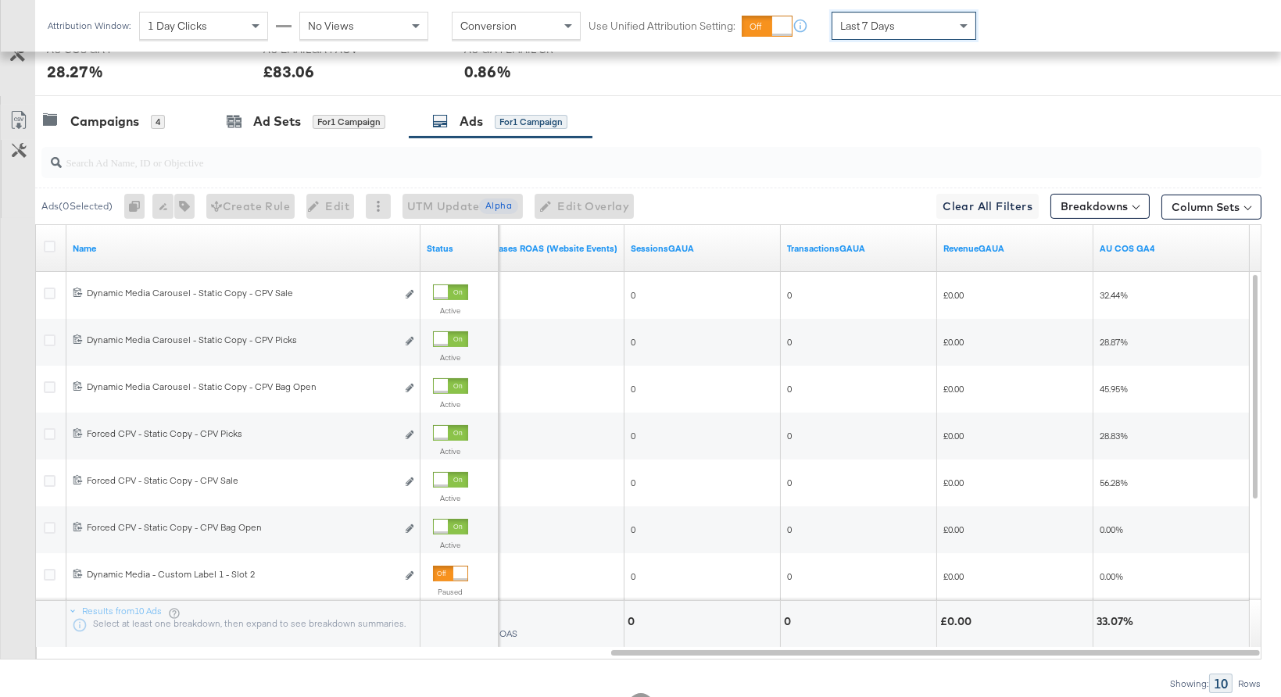
scroll to position [772, 0]
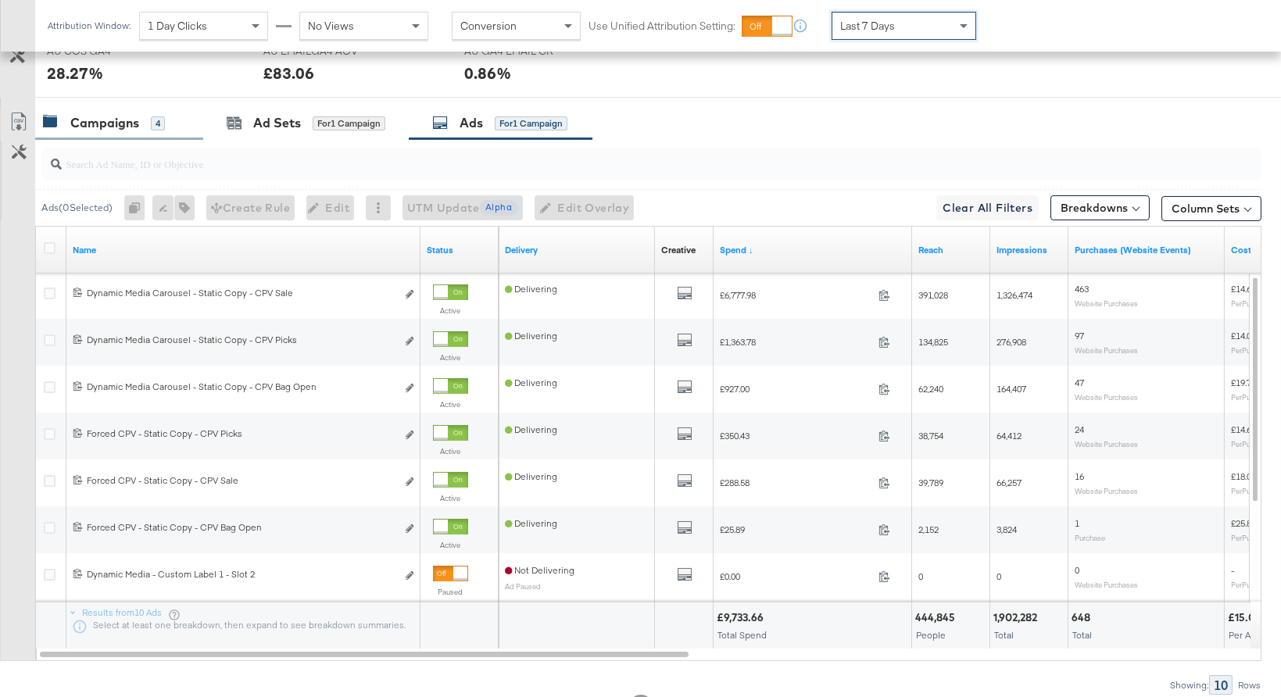
click at [134, 124] on div "Campaigns" at bounding box center [104, 123] width 69 height 18
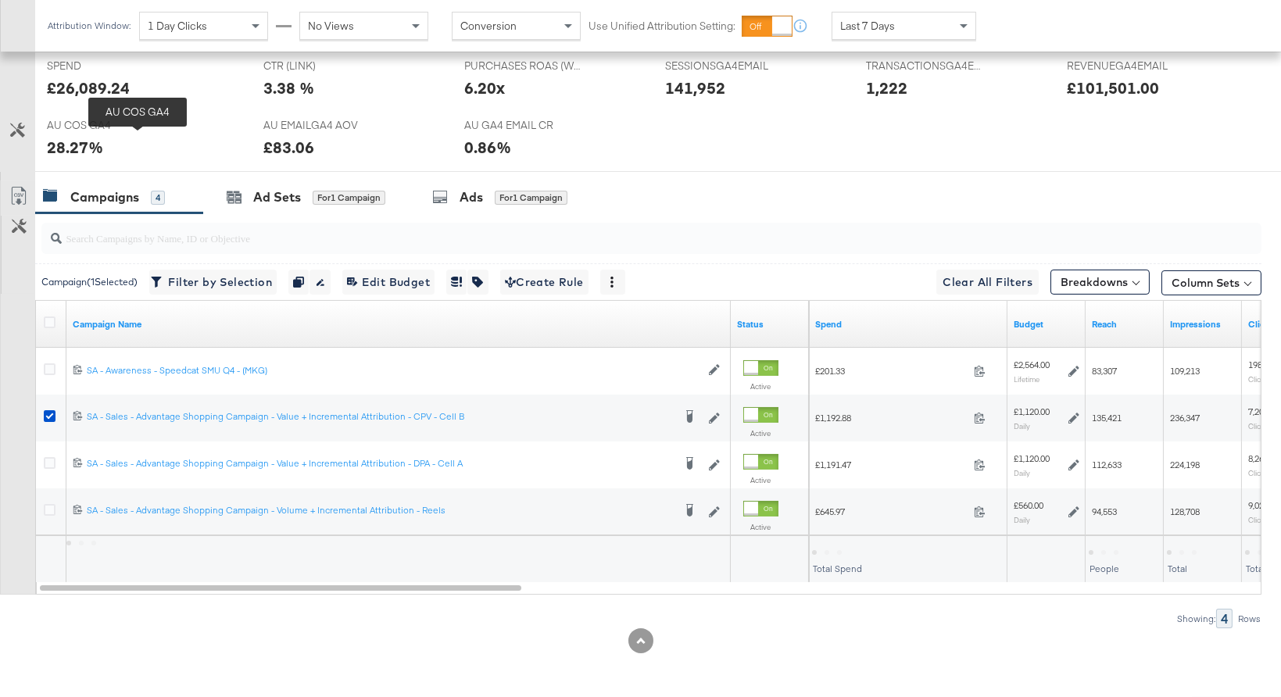
scroll to position [696, 0]
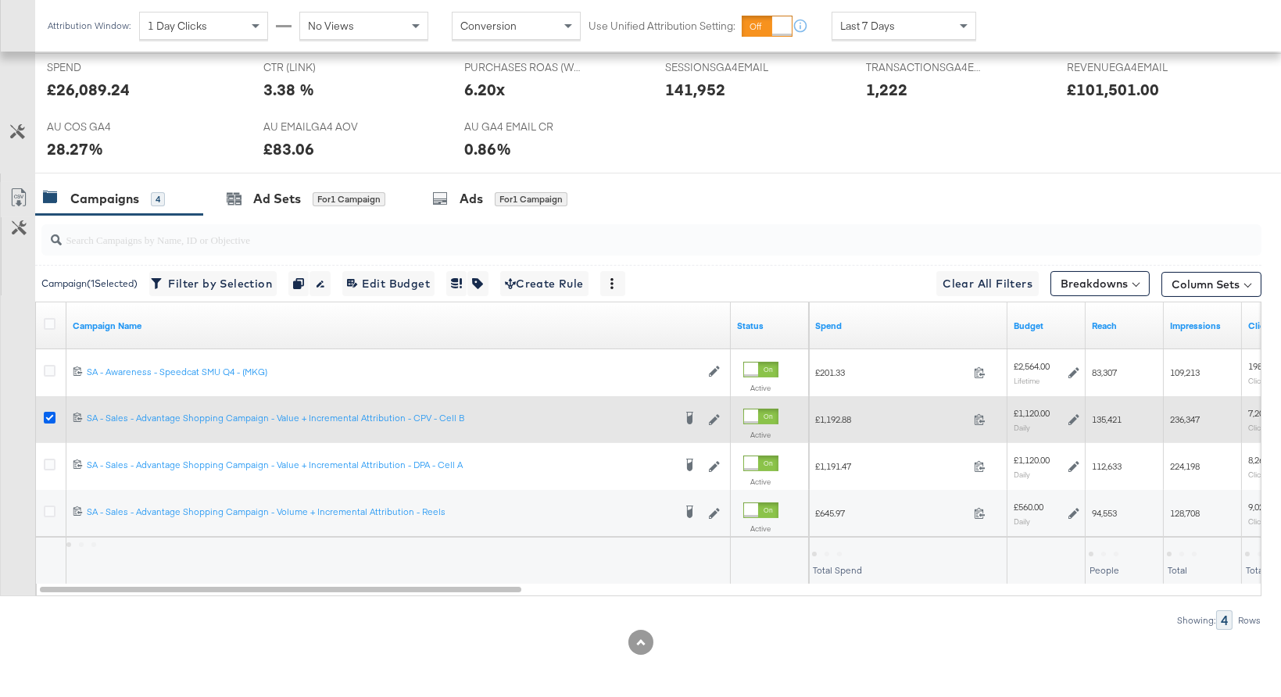
click at [48, 414] on icon at bounding box center [50, 418] width 12 height 12
click at [0, 0] on input "checkbox" at bounding box center [0, 0] width 0 height 0
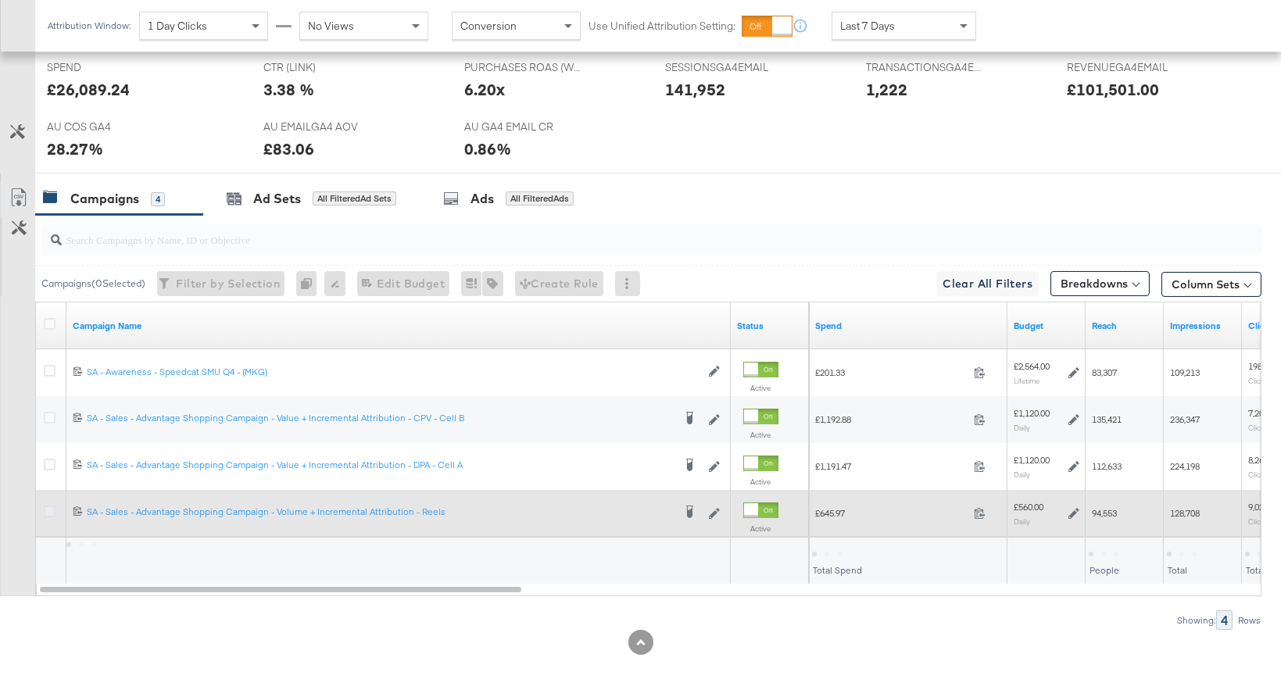
click at [45, 513] on icon at bounding box center [50, 512] width 12 height 12
click at [0, 0] on input "checkbox" at bounding box center [0, 0] width 0 height 0
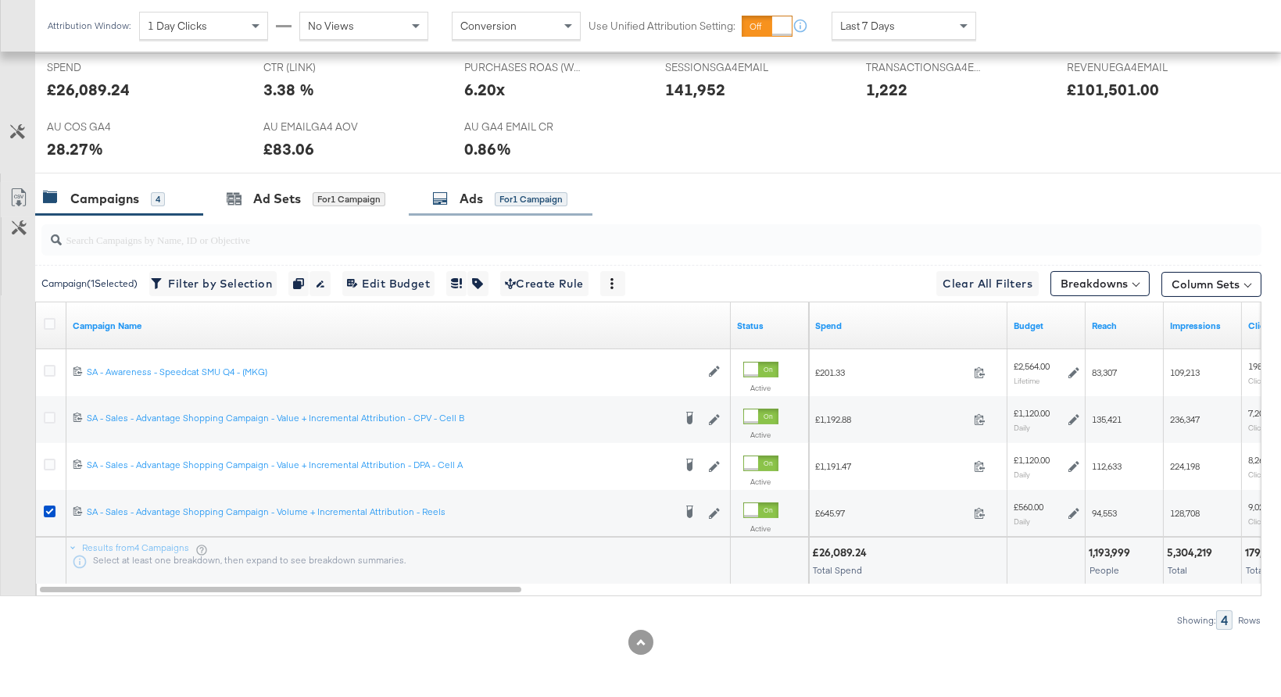
click at [499, 186] on div "Ads for 1 Campaign" at bounding box center [501, 199] width 184 height 34
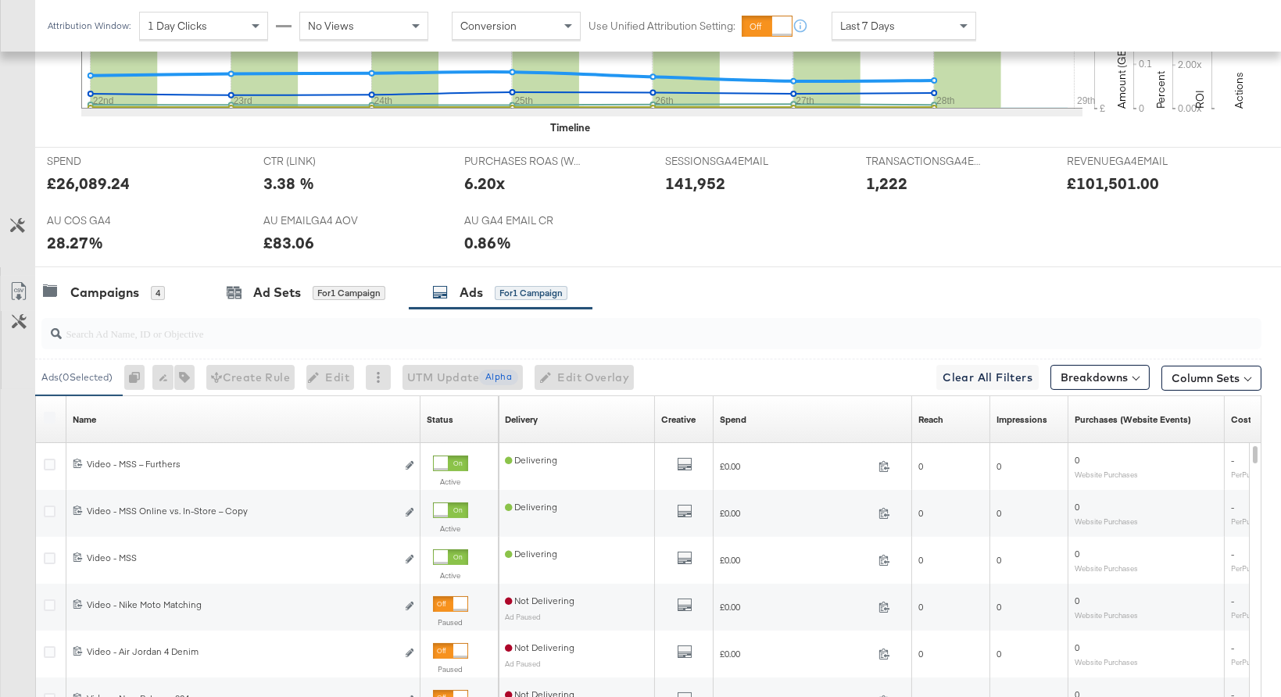
scroll to position [772, 0]
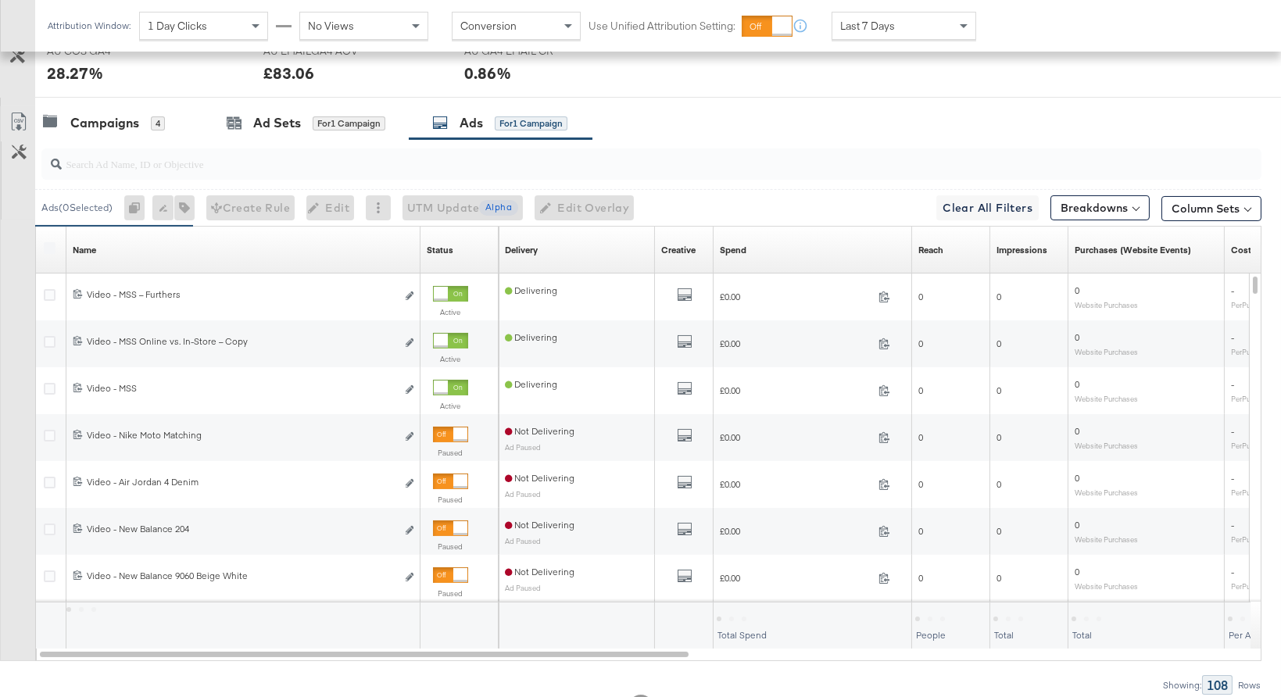
click at [151, 127] on div "4" at bounding box center [158, 123] width 14 height 14
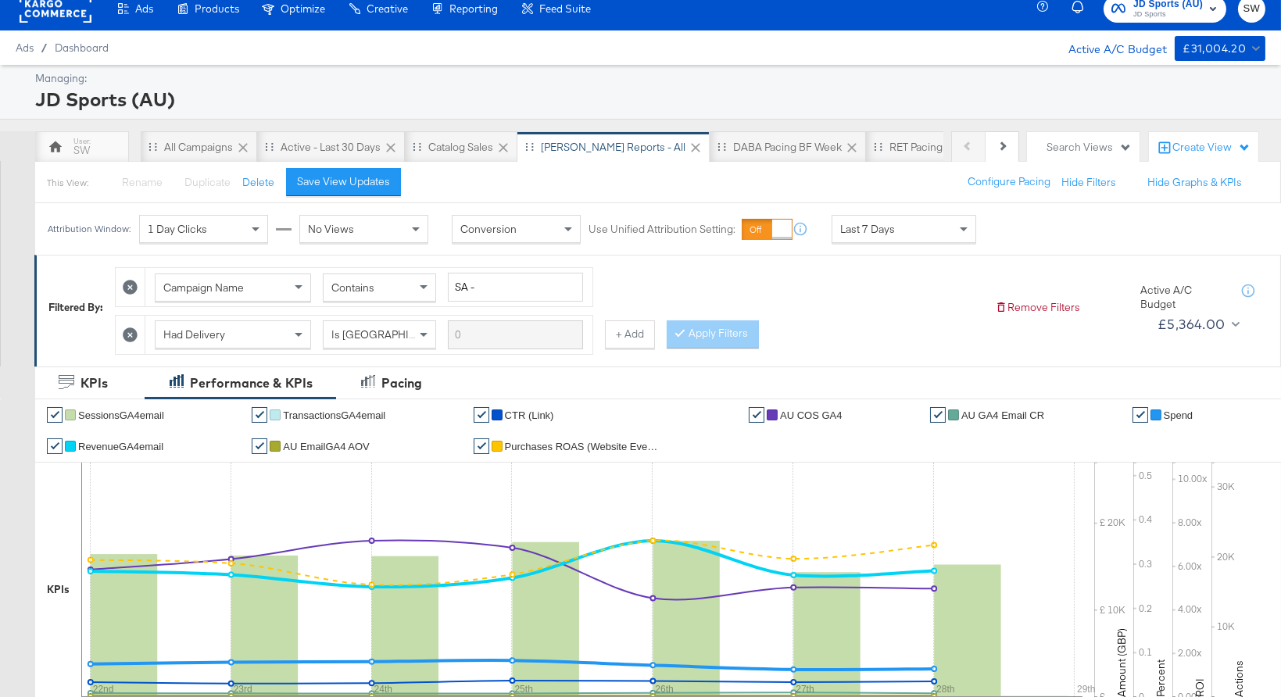
scroll to position [2, 0]
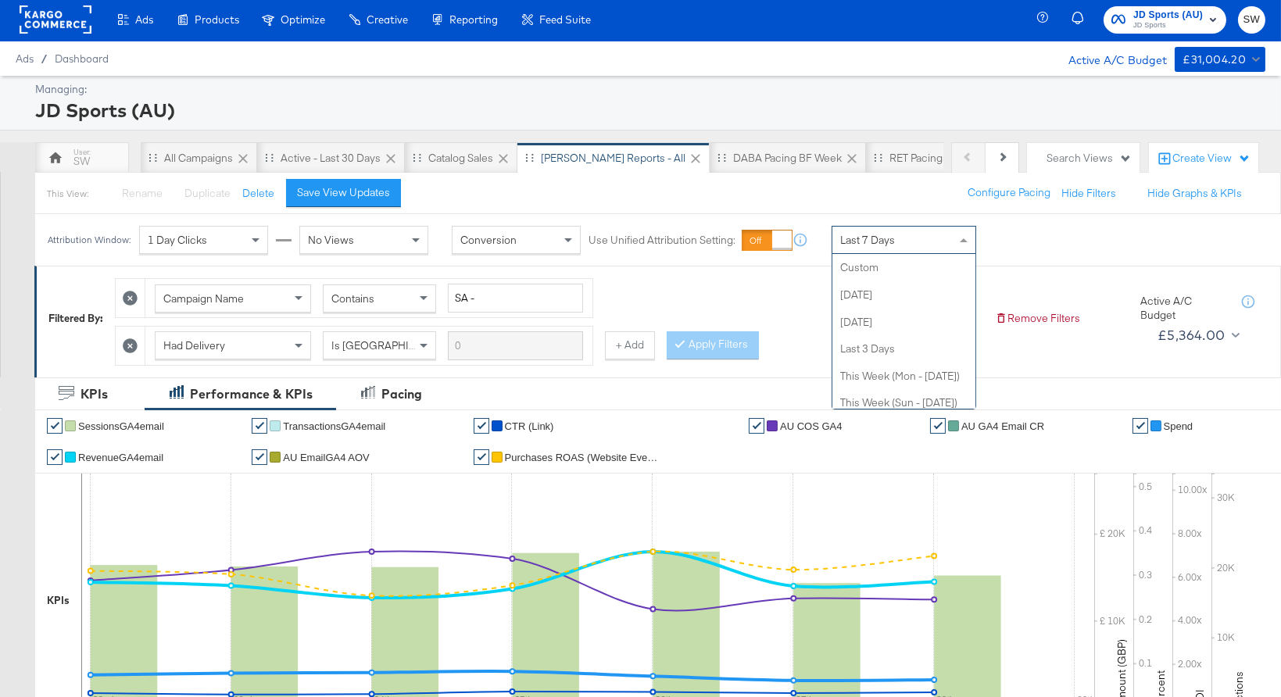
drag, startPoint x: 910, startPoint y: 251, endPoint x: 903, endPoint y: 241, distance: 12.4
click at [904, 245] on div "Last 7 Days" at bounding box center [904, 240] width 143 height 27
click at [903, 241] on div "Last 7 Days" at bounding box center [904, 240] width 143 height 27
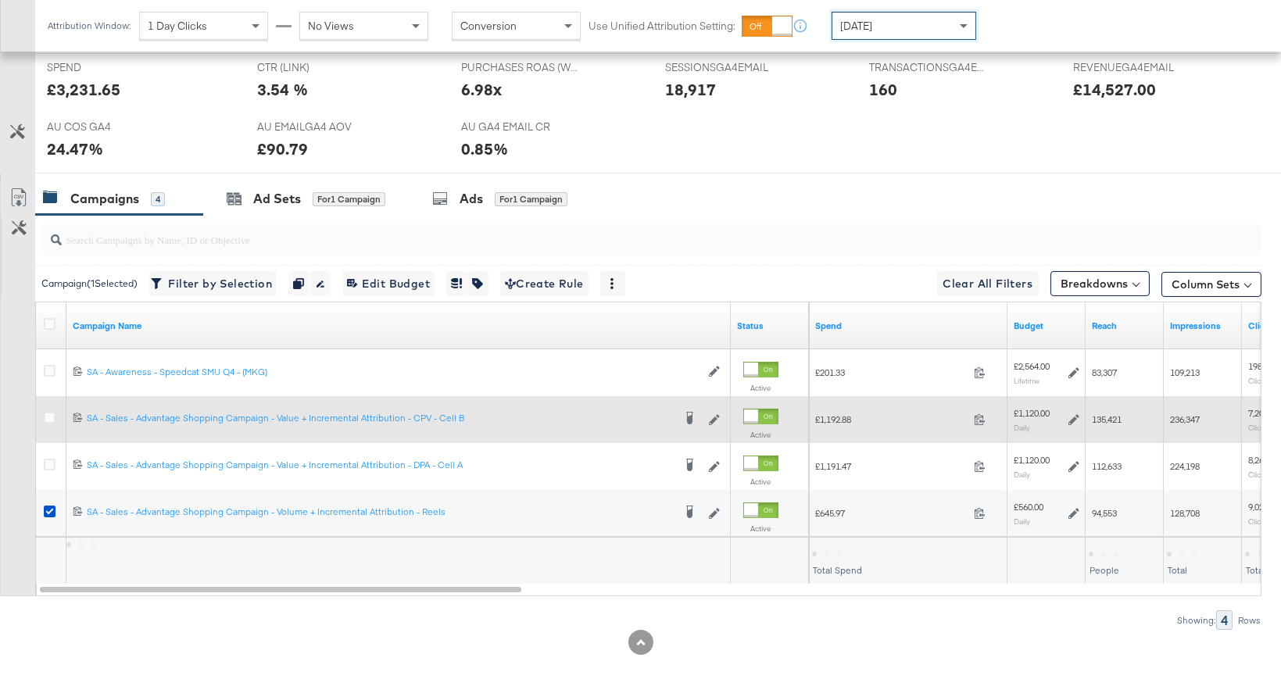
scroll to position [696, 0]
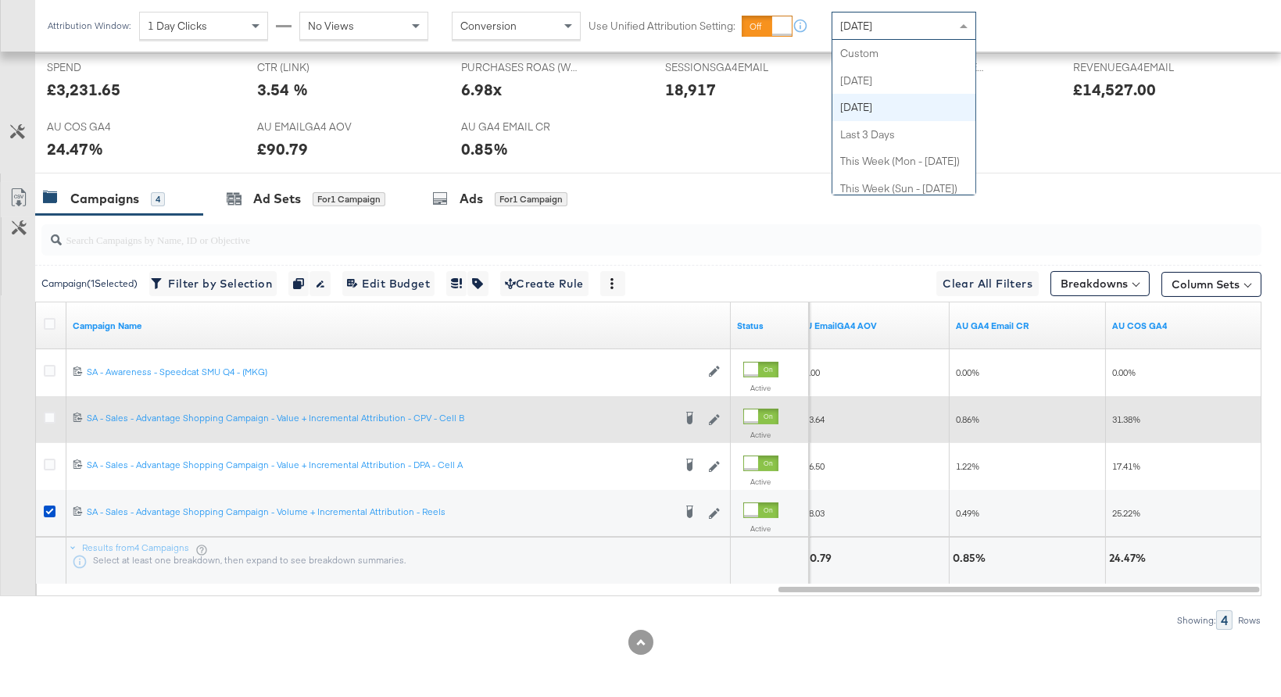
click at [936, 29] on div "[DATE]" at bounding box center [904, 26] width 143 height 27
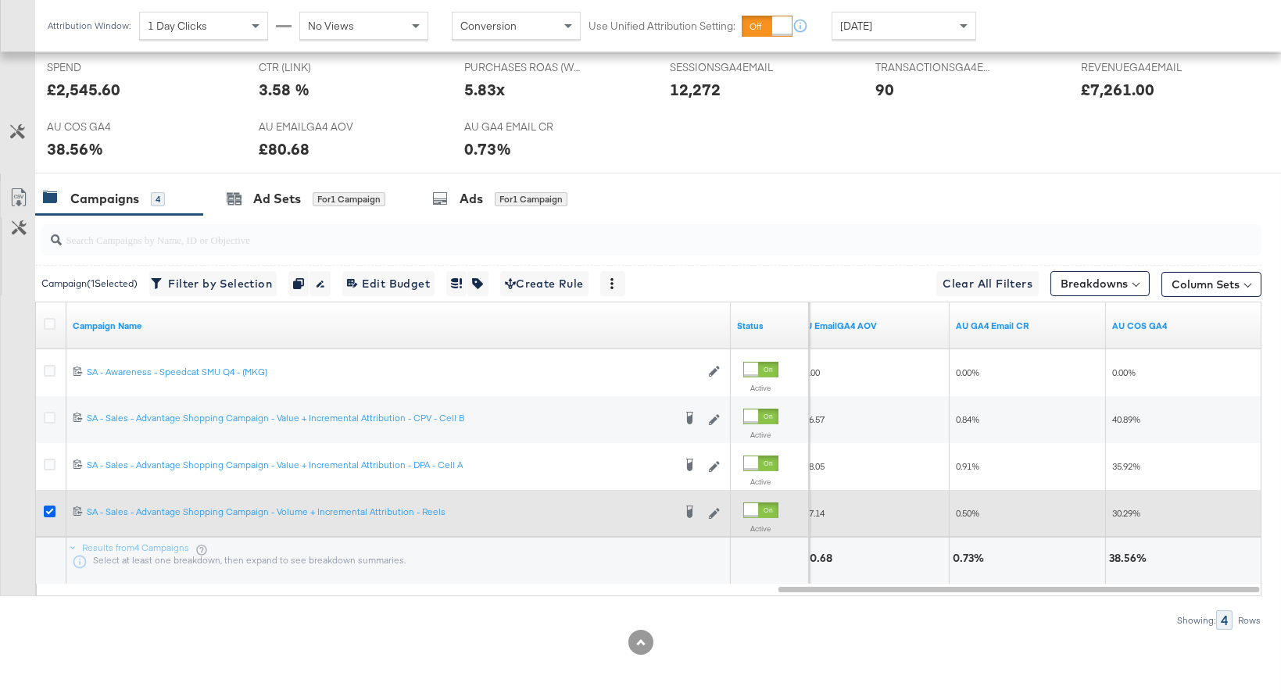
click at [50, 512] on icon at bounding box center [50, 512] width 12 height 12
click at [0, 0] on input "checkbox" at bounding box center [0, 0] width 0 height 0
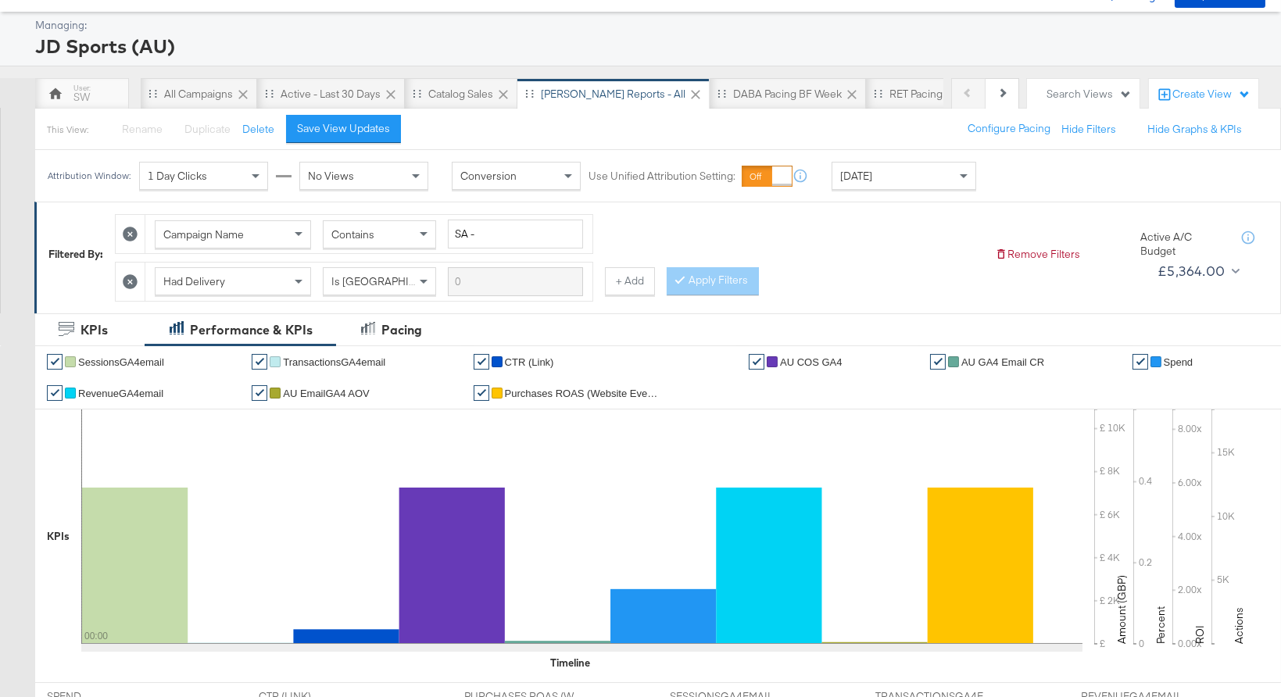
scroll to position [0, 0]
